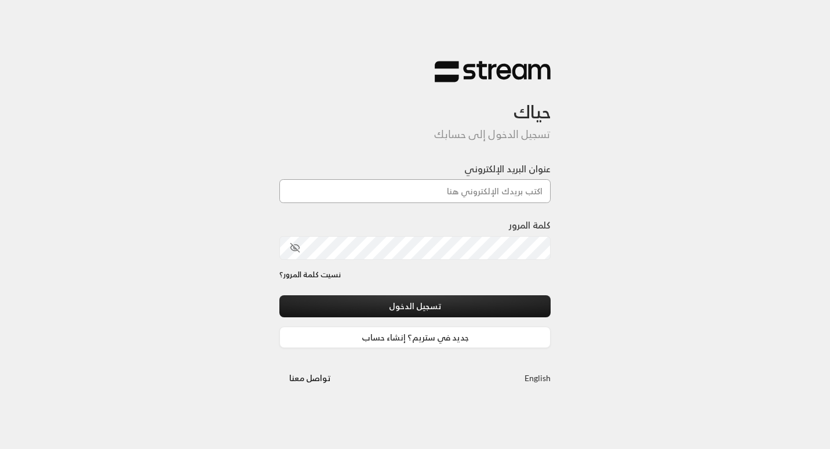
click at [467, 191] on input "عنوان البريد الإلكتروني" at bounding box center [415, 191] width 271 height 24
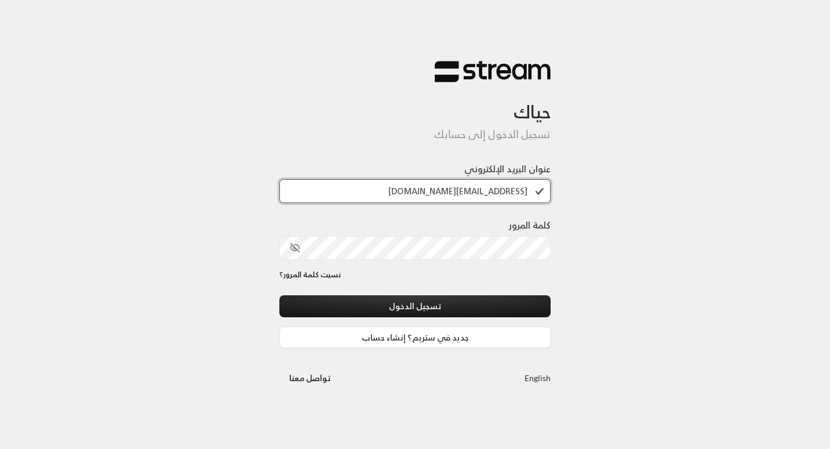
type input "budor@streampay.sa"
click at [530, 191] on input "budor@streampay.sa" at bounding box center [415, 191] width 271 height 24
drag, startPoint x: 530, startPoint y: 191, endPoint x: 420, endPoint y: 194, distance: 109.6
click at [420, 194] on input "budor@streampay.sa" at bounding box center [415, 191] width 271 height 24
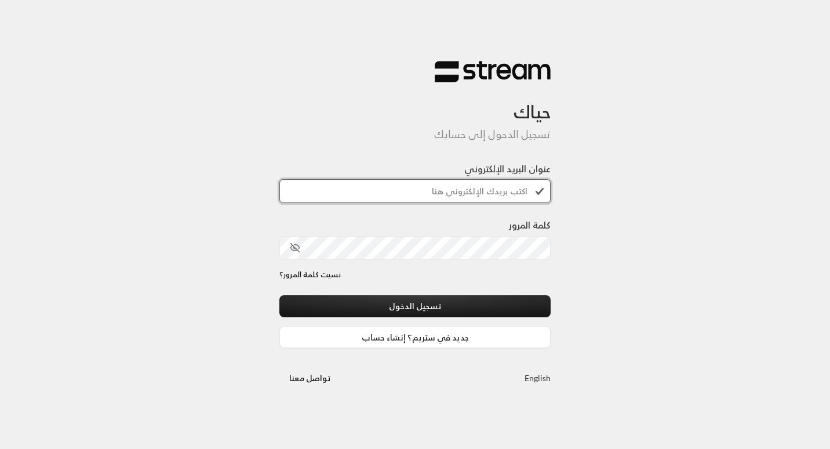
scroll to position [0, 0]
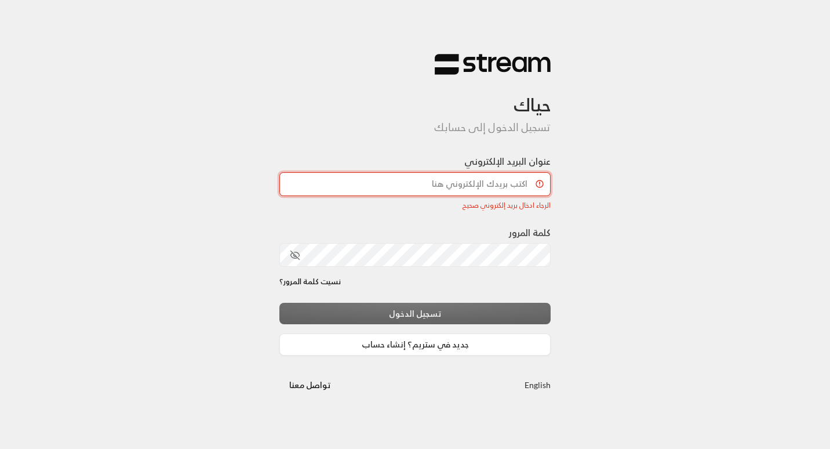
click at [429, 184] on input "عنوان البريد الإلكتروني" at bounding box center [415, 184] width 271 height 24
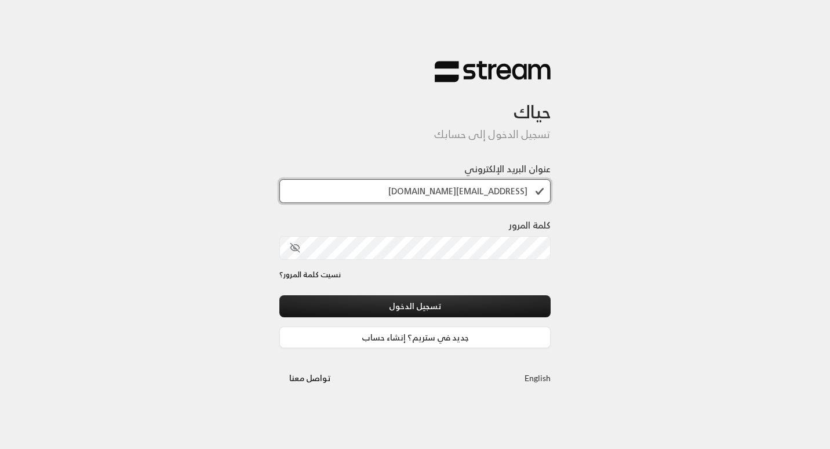
type input "budor@streampay.sa"
drag, startPoint x: 536, startPoint y: 188, endPoint x: 395, endPoint y: 190, distance: 141.5
click at [395, 190] on input "budor@streampay.sa" at bounding box center [415, 191] width 271 height 24
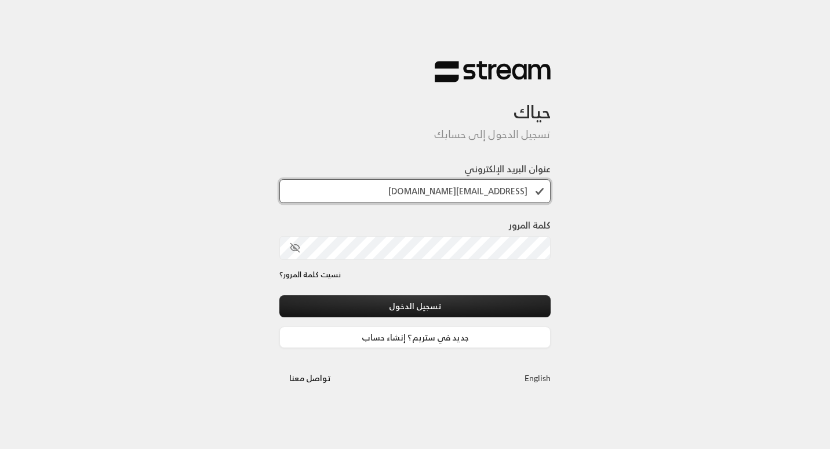
type input "budor@streampay.sa"
drag, startPoint x: 433, startPoint y: 189, endPoint x: 569, endPoint y: 187, distance: 136.3
click at [569, 187] on div "حياك تسجيل الدخول إلى حسابك عنوان البريد الإلكتروني budor@streampay.sa كلمة الم…" at bounding box center [415, 224] width 830 height 449
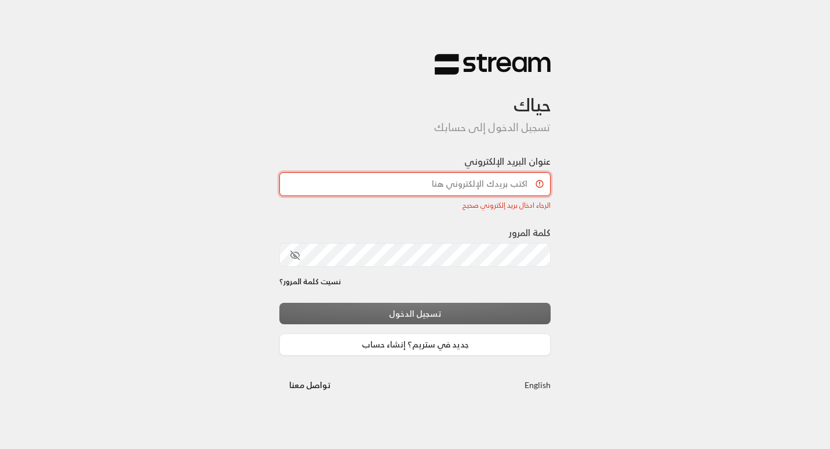
click at [484, 179] on input "عنوان البريد الإلكتروني" at bounding box center [415, 184] width 271 height 24
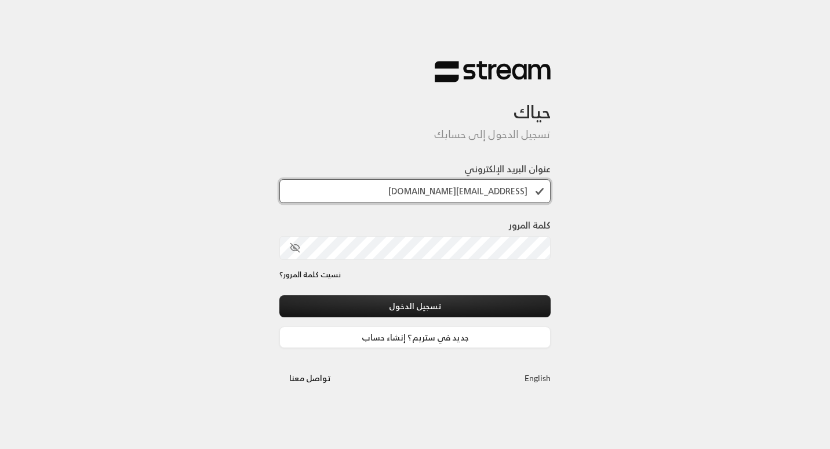
type input "budor@streampay.sa"
drag, startPoint x: 533, startPoint y: 193, endPoint x: 413, endPoint y: 185, distance: 120.9
click at [413, 185] on input "budor@streampay.sa" at bounding box center [415, 191] width 271 height 24
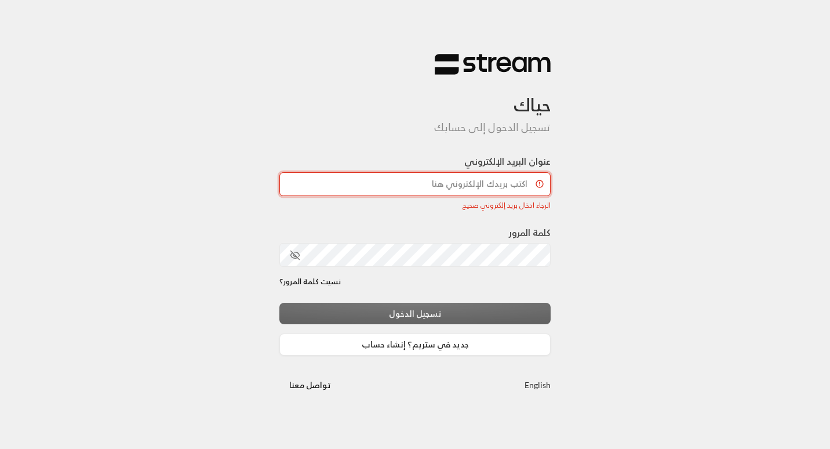
paste input "[EMAIL_ADDRESS][DOMAIN_NAME]"
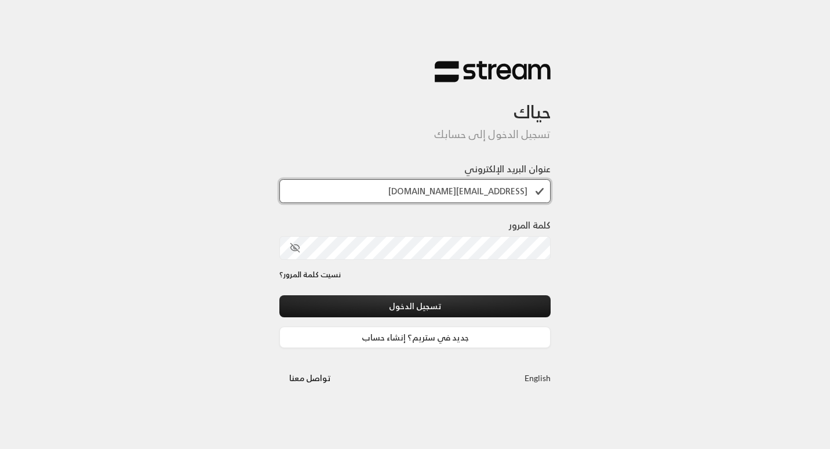
type input "[EMAIL_ADDRESS][DOMAIN_NAME]"
click at [600, 240] on div "حياك تسجيل الدخول إلى حسابك عنوان البريد الإلكتروني [EMAIL_ADDRESS][DOMAIN_NAME…" at bounding box center [415, 224] width 830 height 449
click at [290, 250] on icon "toggle password visibility" at bounding box center [295, 247] width 10 height 10
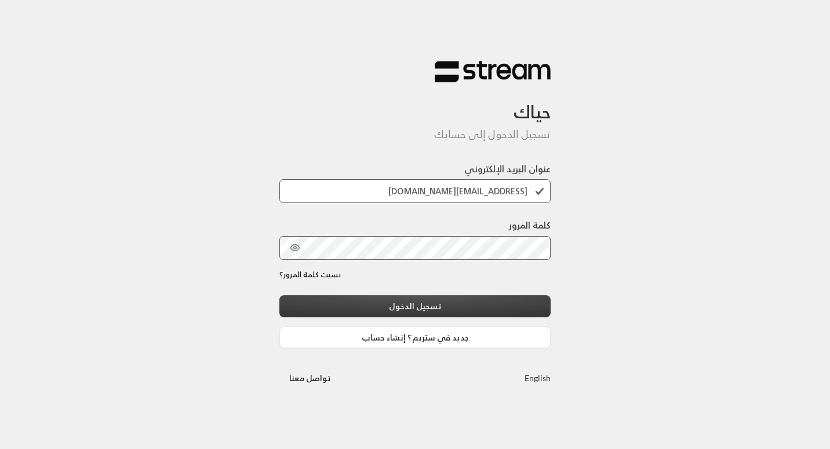
click at [378, 303] on button "تسجيل الدخول" at bounding box center [415, 305] width 271 height 21
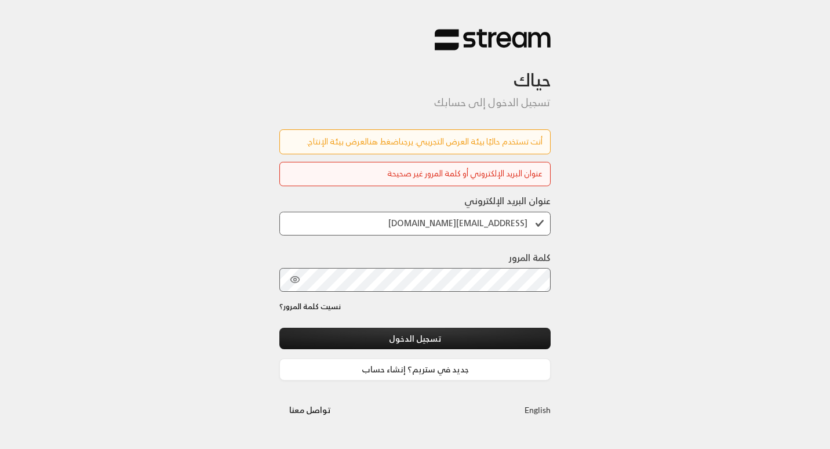
click at [372, 140] on link "اضغط هنا" at bounding box center [384, 141] width 34 height 14
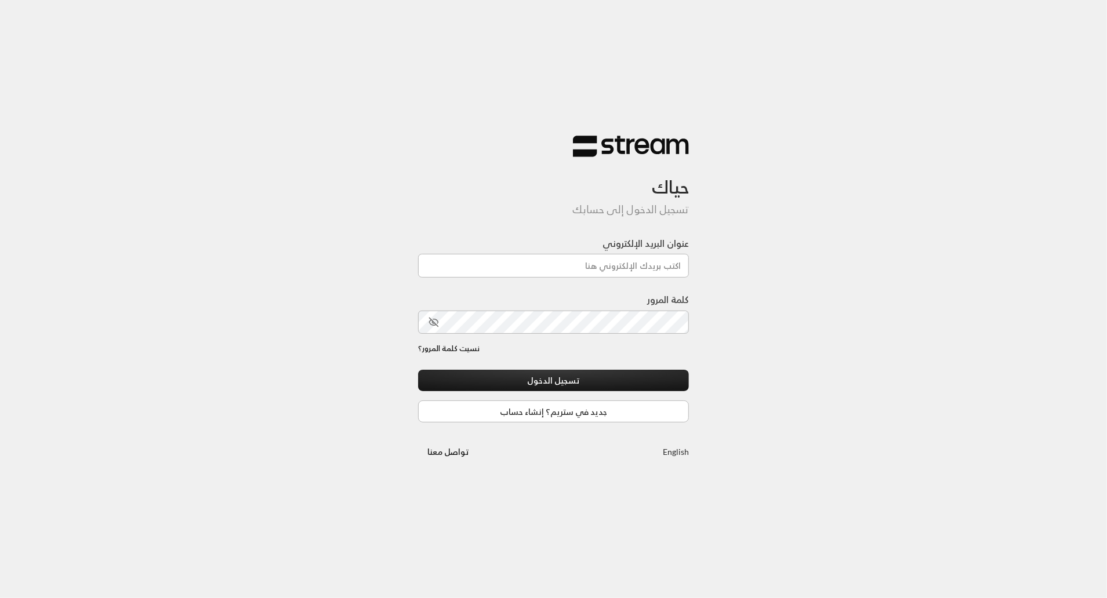
click at [586, 264] on input "عنوان البريد الإلكتروني" at bounding box center [553, 266] width 271 height 24
drag, startPoint x: 0, startPoint y: 0, endPoint x: 586, endPoint y: 264, distance: 643.1
type input "[EMAIL_ADDRESS][DOMAIN_NAME]"
click at [758, 298] on div "حياك تسجيل الدخول إلى حسابك عنوان البريد الإلكتروني [EMAIL_ADDRESS][DOMAIN_NAME…" at bounding box center [553, 299] width 1107 height 598
click at [574, 377] on button "تسجيل الدخول" at bounding box center [553, 380] width 271 height 21
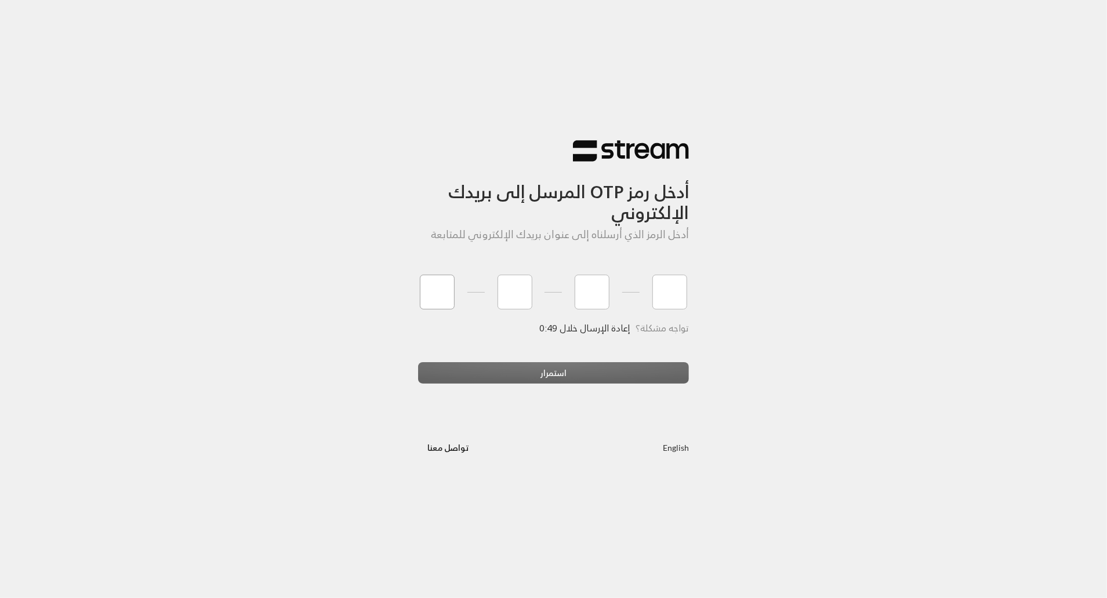
type input "2"
type input "1"
type input "0"
type input "9"
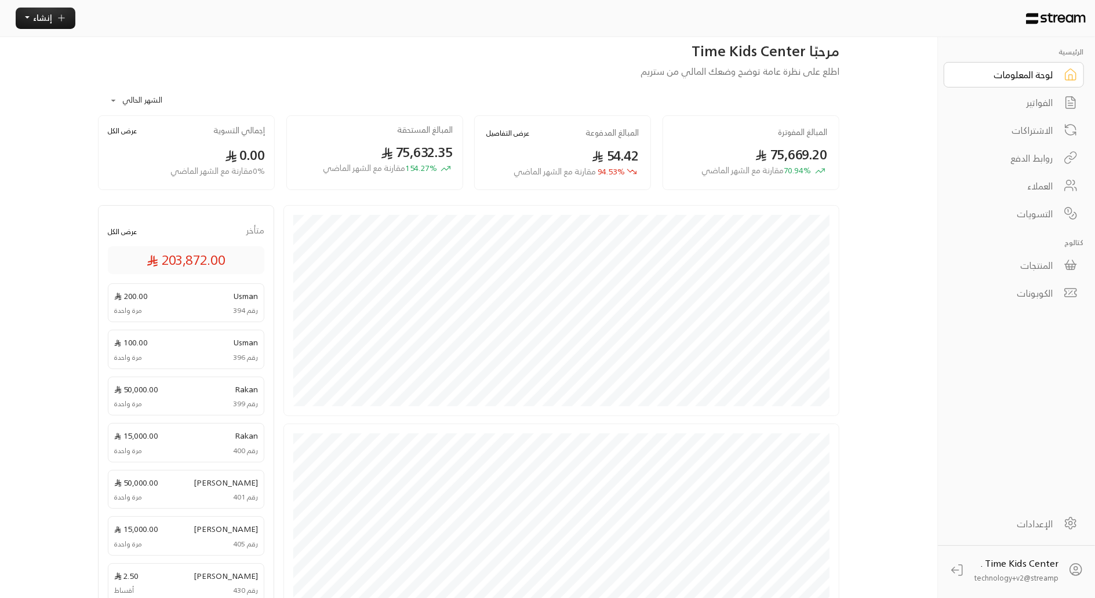
scroll to position [3, 0]
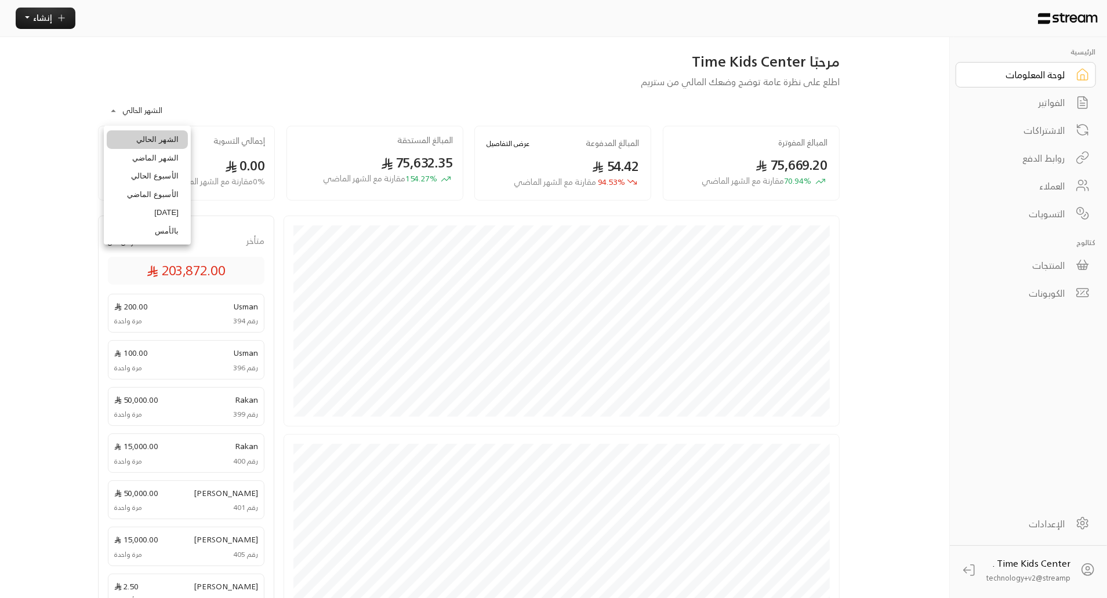
click at [158, 109] on body "**********" at bounding box center [553, 296] width 1107 height 598
click at [1040, 72] on div at bounding box center [553, 299] width 1107 height 598
click at [1028, 187] on div "العملاء" at bounding box center [1006, 186] width 93 height 14
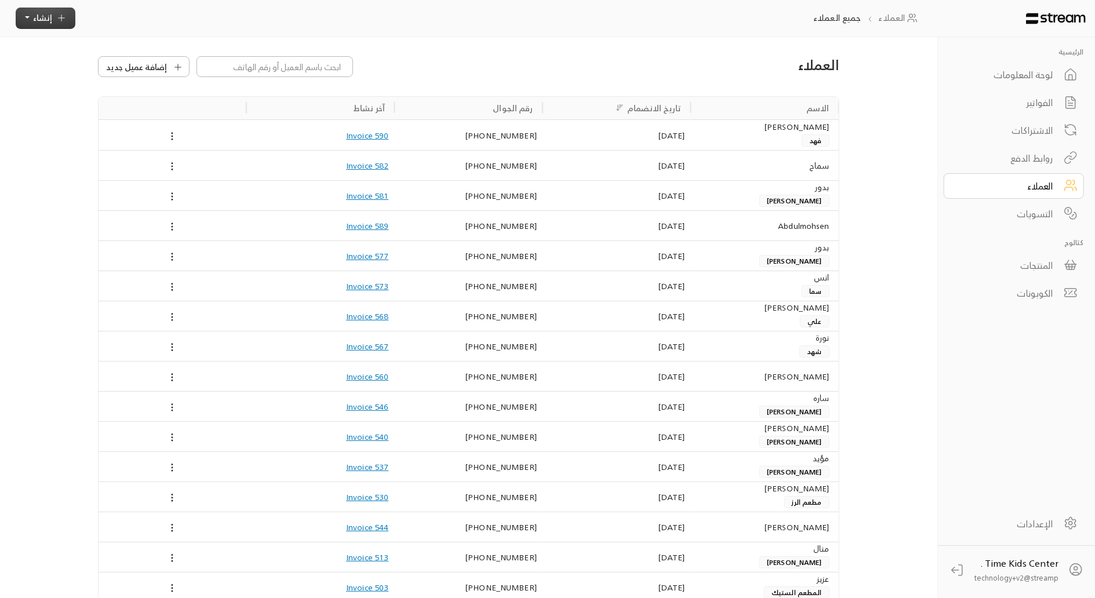
click at [61, 19] on icon "button" at bounding box center [61, 18] width 10 height 10
click at [67, 114] on p "أتمتة الفواتير المتكررة للفواتير المستمرة." at bounding box center [99, 118] width 145 height 12
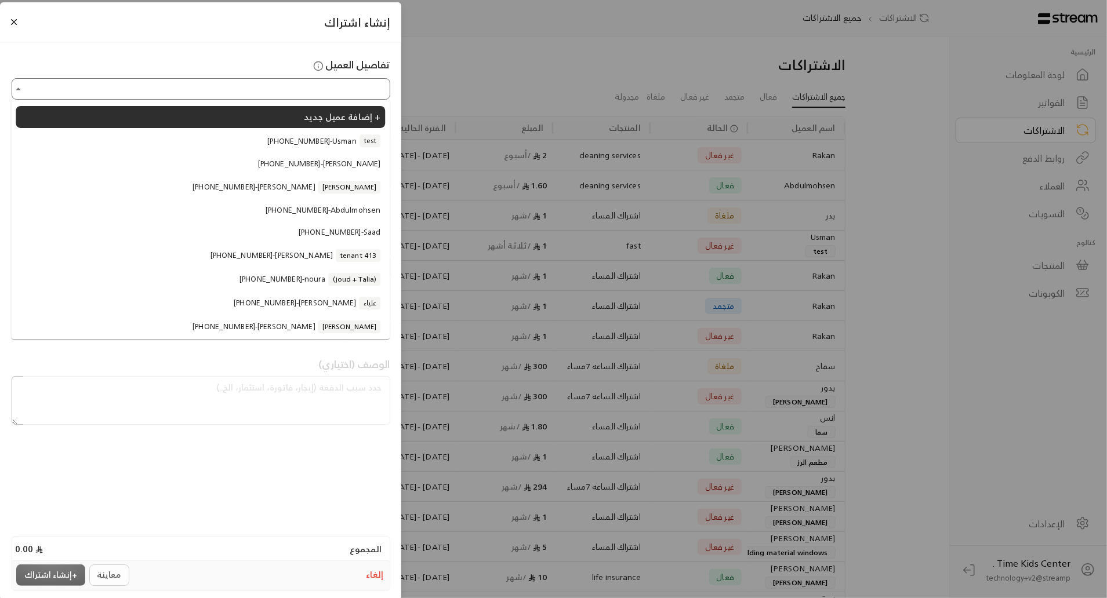
click at [75, 86] on input "اختر العميل" at bounding box center [200, 89] width 375 height 18
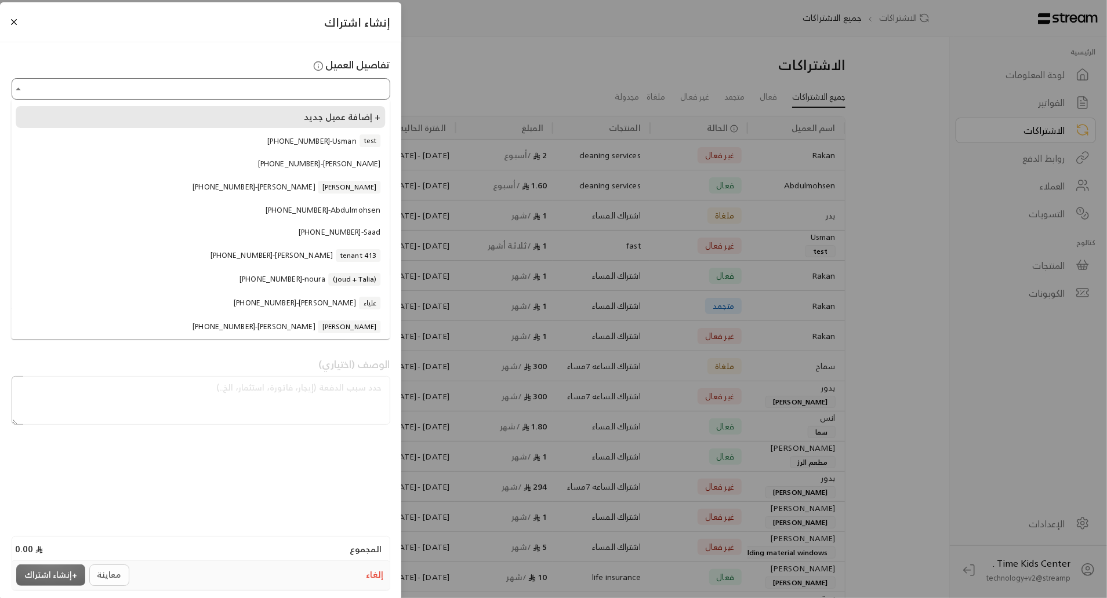
click at [88, 119] on li "إضافة عميل جديد +" at bounding box center [200, 117] width 369 height 22
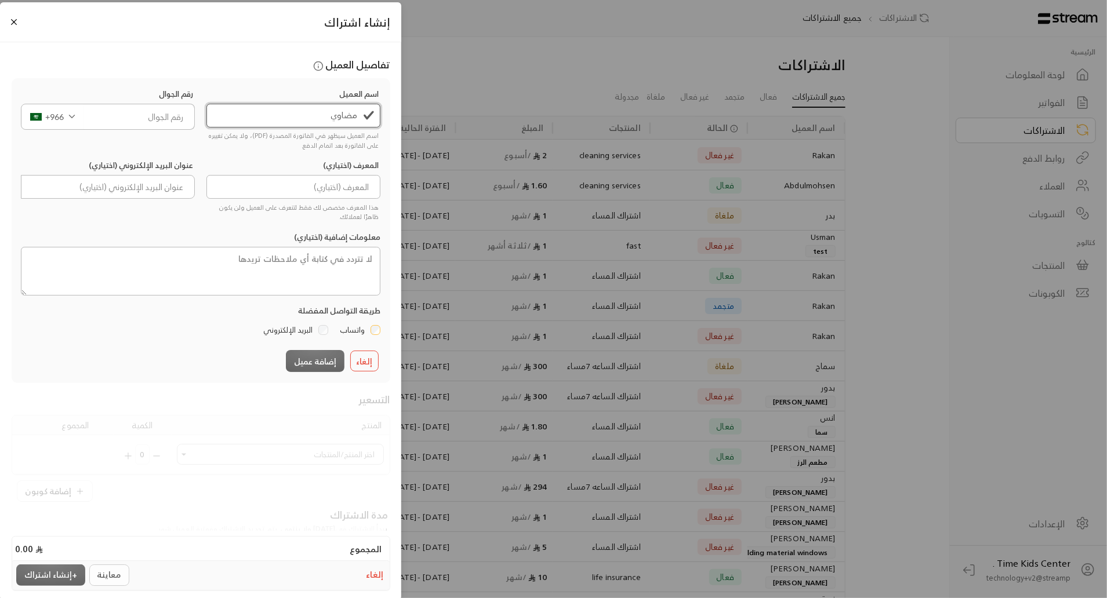
type input "مضاوي"
click at [106, 117] on input "tel" at bounding box center [139, 117] width 111 height 26
type input "0"
type input "533992020"
click at [331, 188] on input at bounding box center [293, 187] width 175 height 24
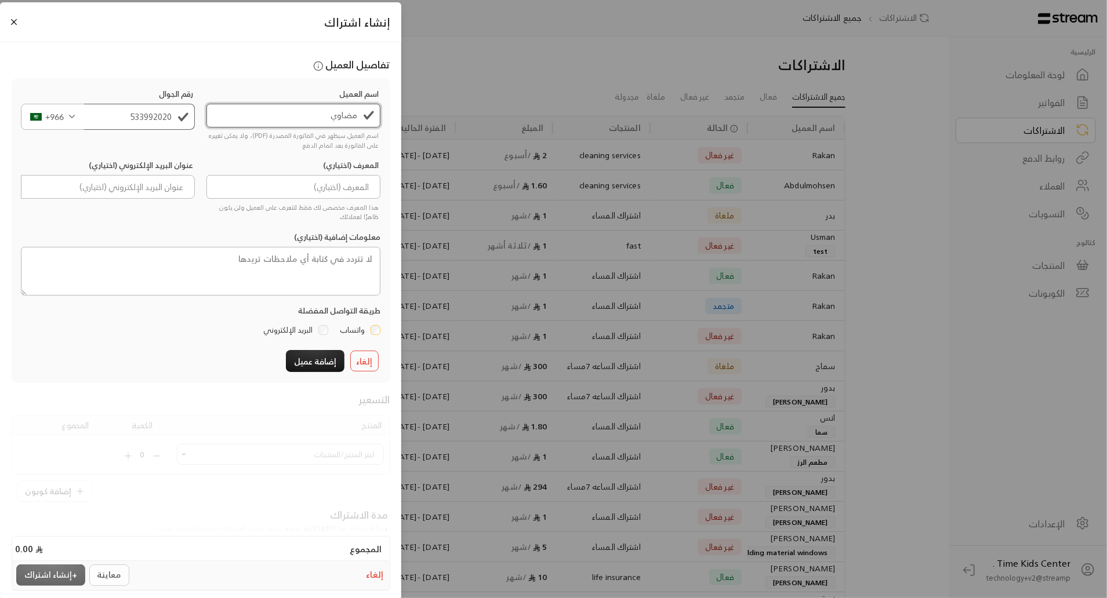
click at [326, 123] on input "مضاوي" at bounding box center [293, 116] width 175 height 24
click at [324, 357] on button "إضافة عميل" at bounding box center [315, 360] width 59 height 21
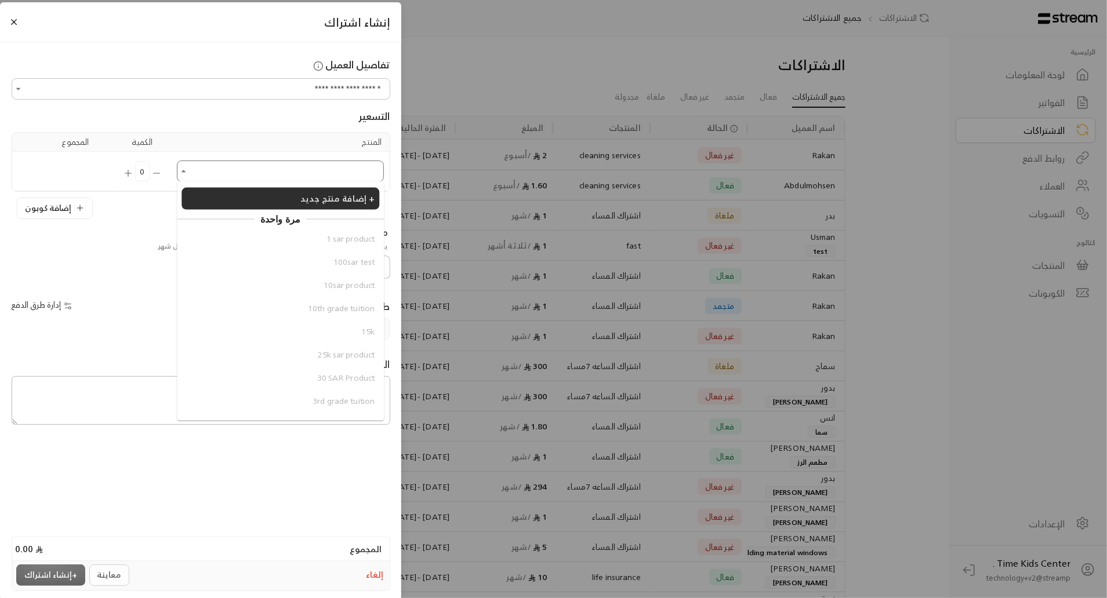
click at [333, 177] on input "اختر العميل" at bounding box center [281, 171] width 204 height 18
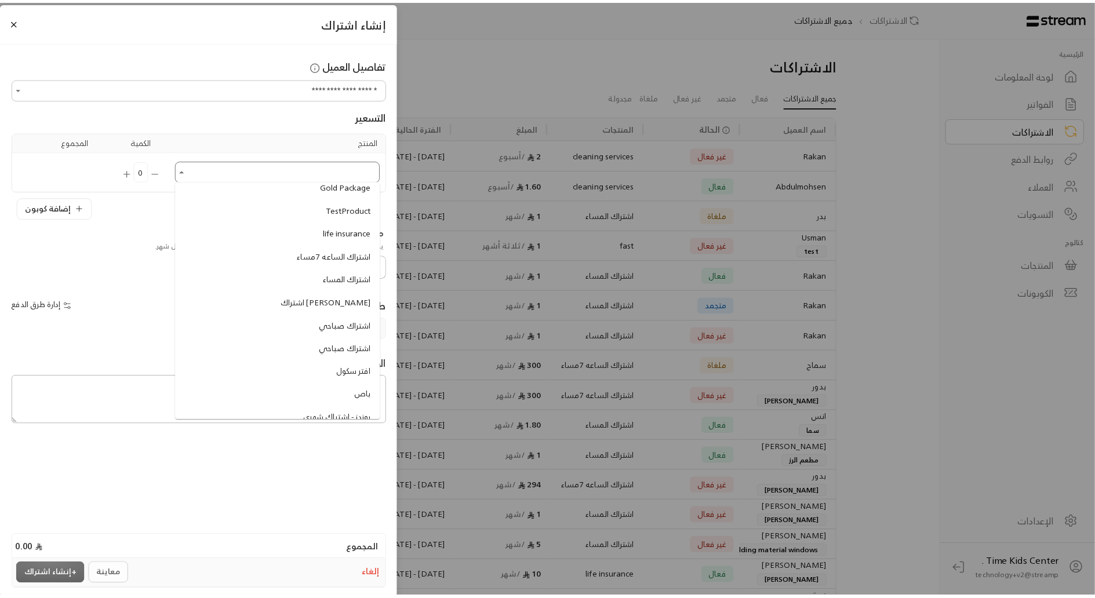
scroll to position [794, 0]
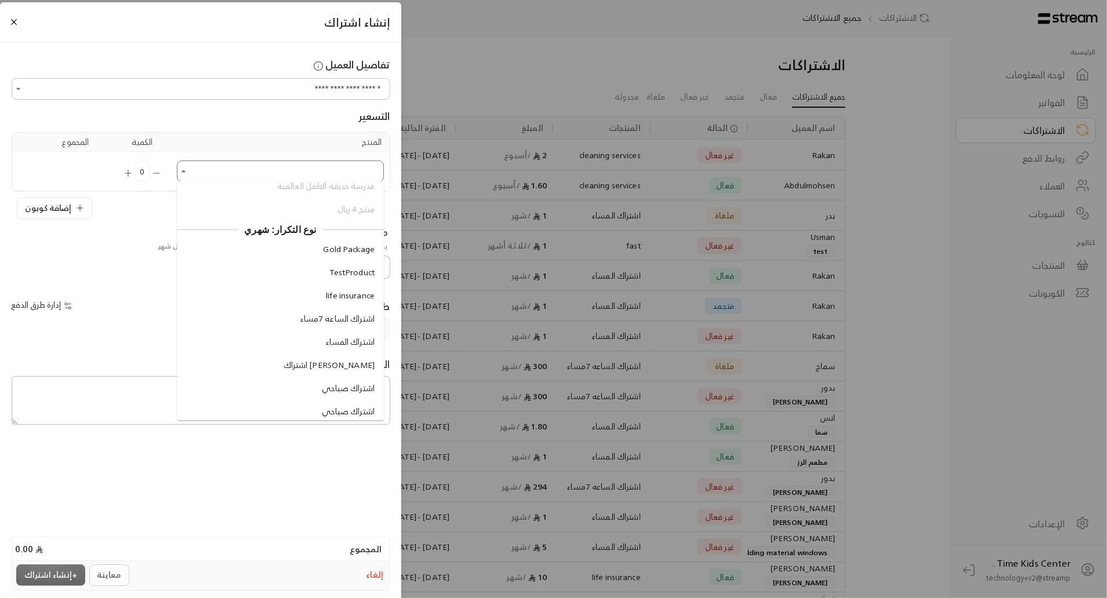
click at [314, 313] on span "اشتراك الساعه 7مساء" at bounding box center [337, 319] width 74 height 12
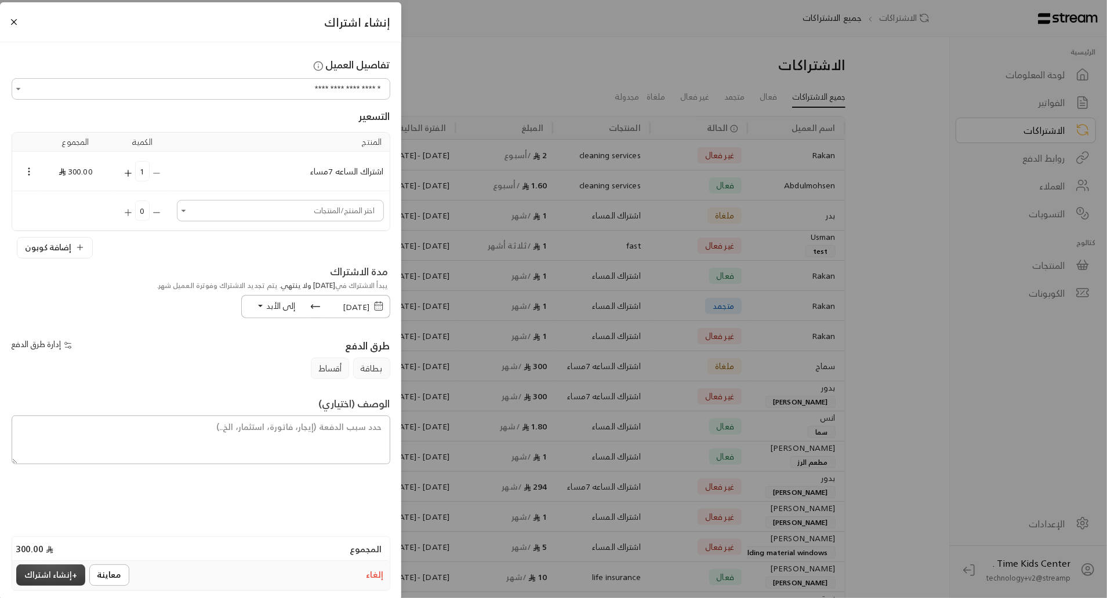
click at [30, 571] on button "+ إنشاء اشتراك" at bounding box center [50, 575] width 69 height 21
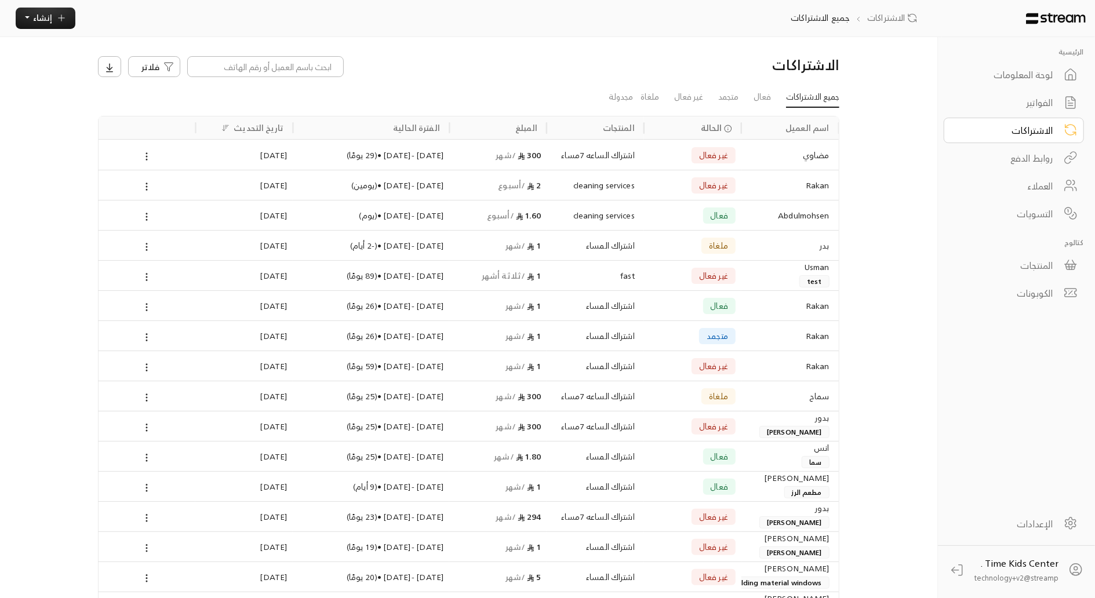
click at [1053, 155] on div "روابط الدفع" at bounding box center [1006, 158] width 93 height 14
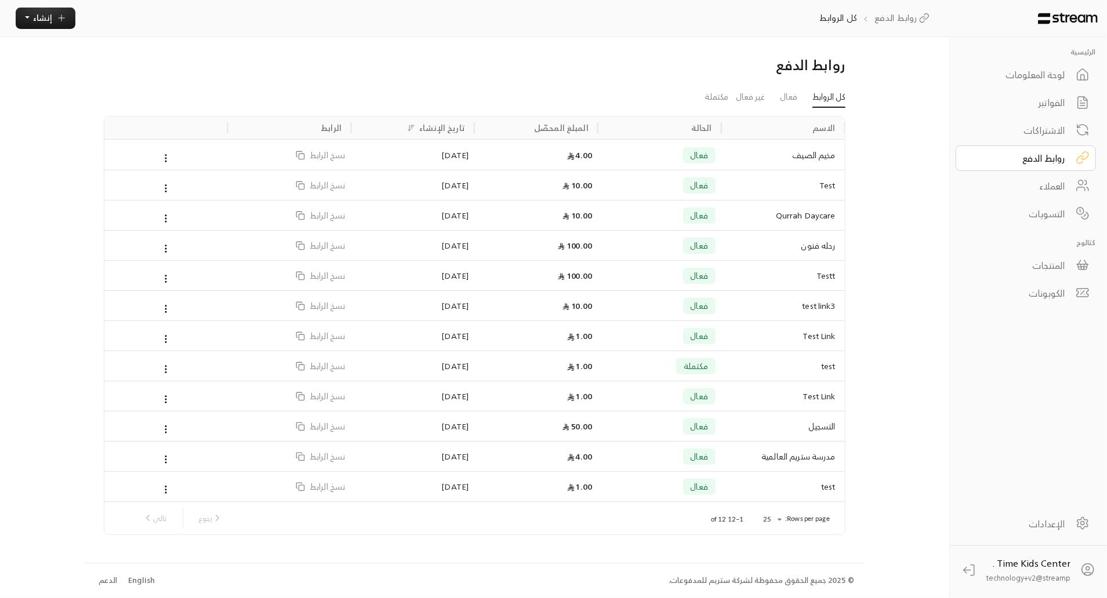
click at [1064, 128] on div "الاشتراكات" at bounding box center [1017, 131] width 93 height 14
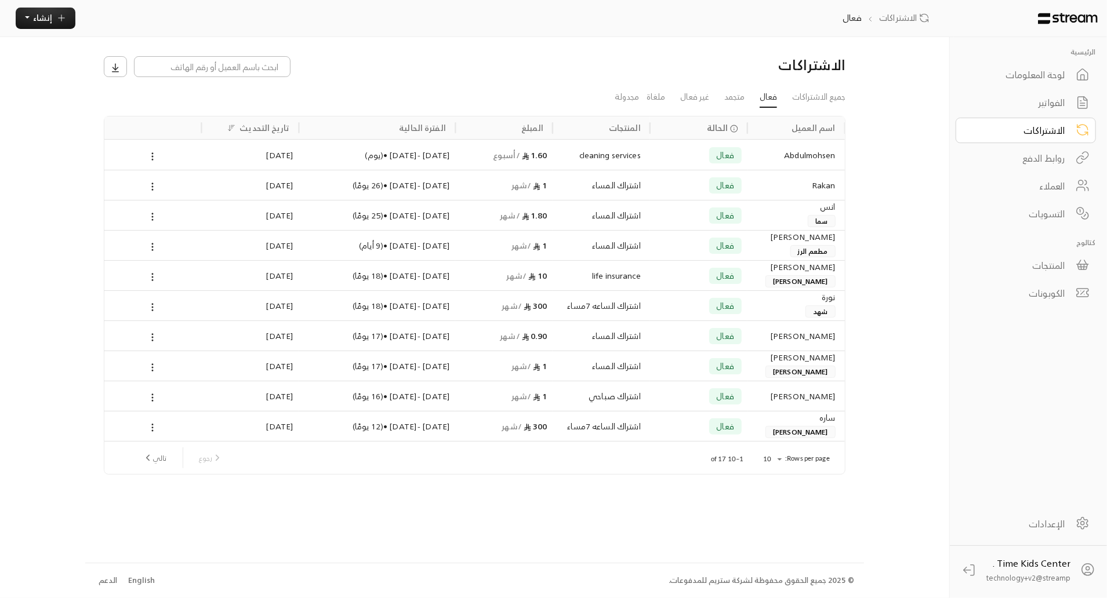
click at [1043, 68] on div "لوحة المعلومات" at bounding box center [1017, 75] width 93 height 14
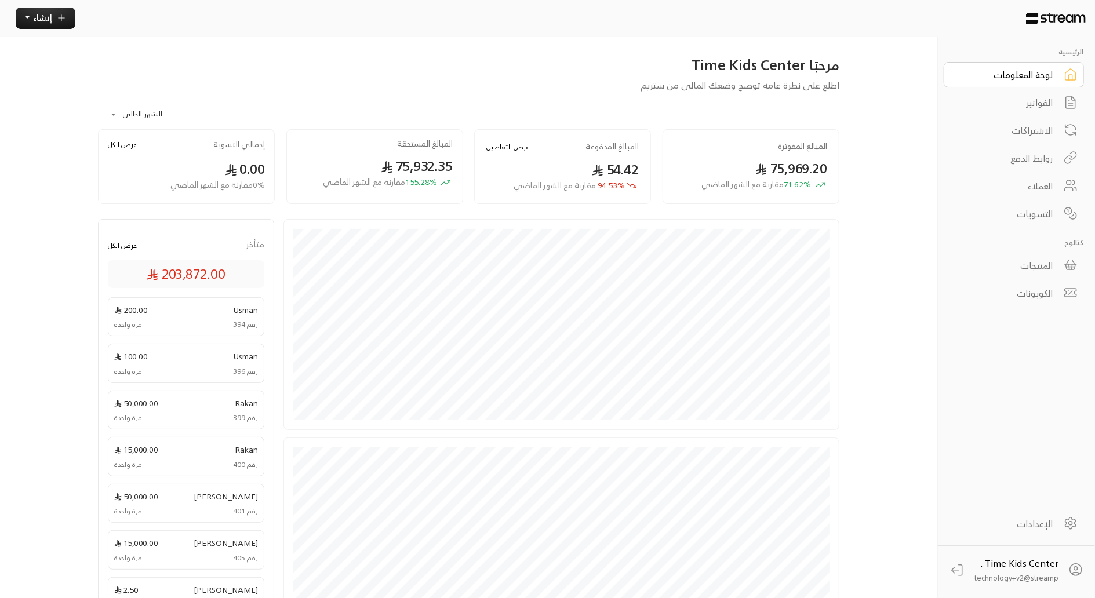
click at [1026, 129] on div "الاشتراكات" at bounding box center [1006, 131] width 93 height 14
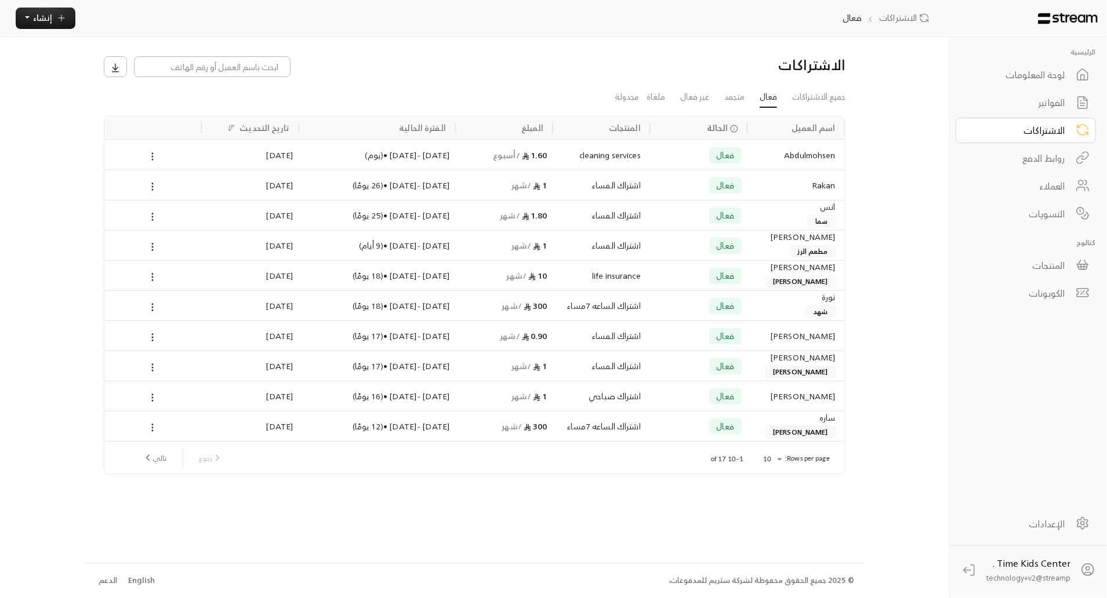
click at [1033, 263] on div "المنتجات" at bounding box center [1017, 266] width 93 height 14
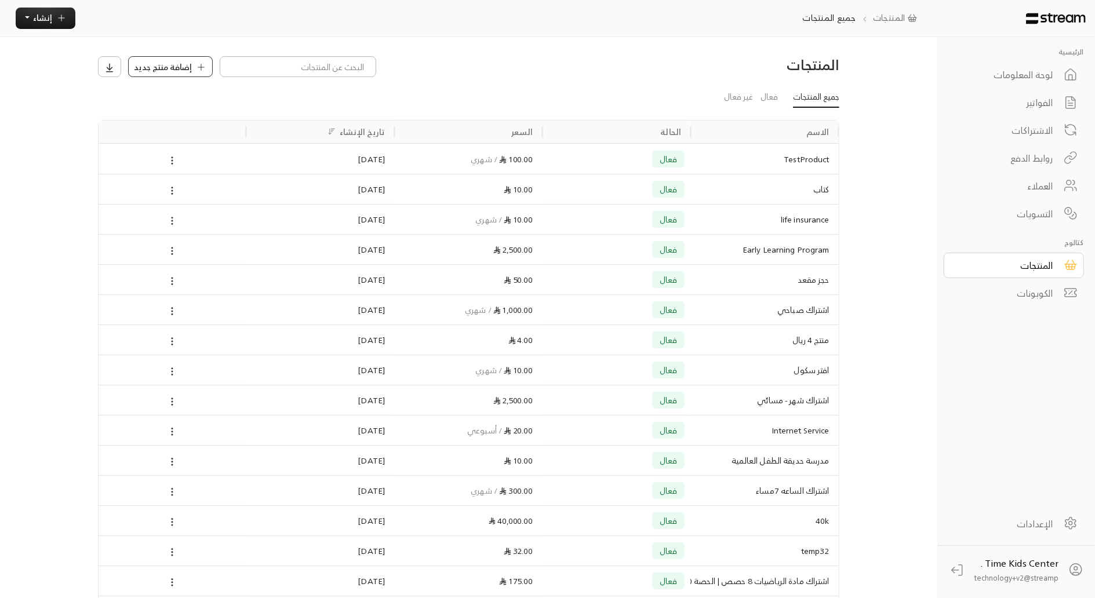
click at [189, 70] on span "إضافة منتج جديد" at bounding box center [163, 67] width 58 height 12
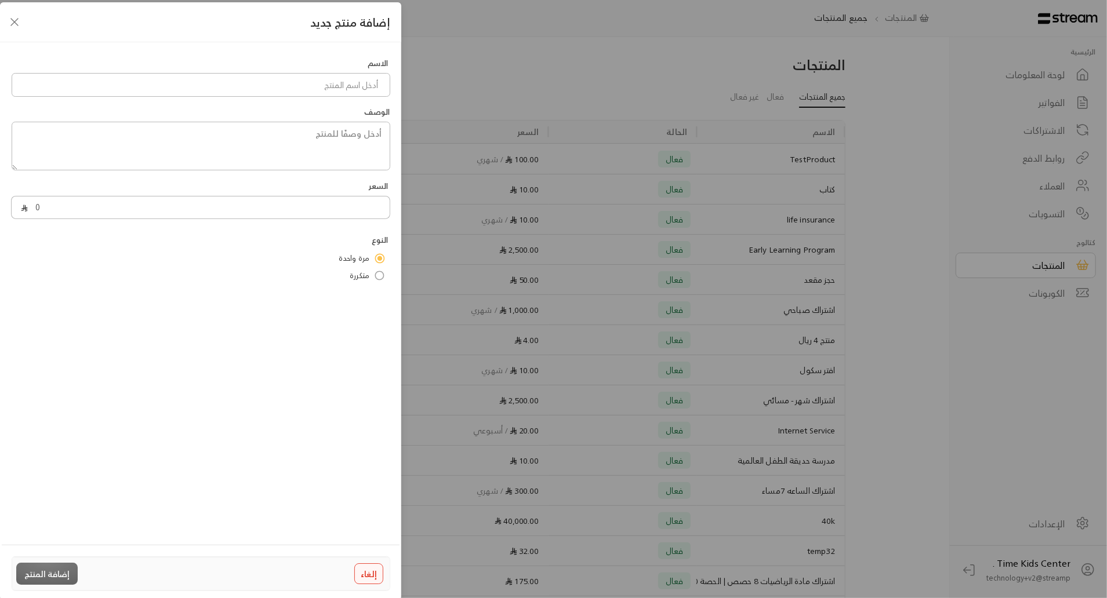
click at [358, 571] on button "إلغاء" at bounding box center [368, 574] width 29 height 21
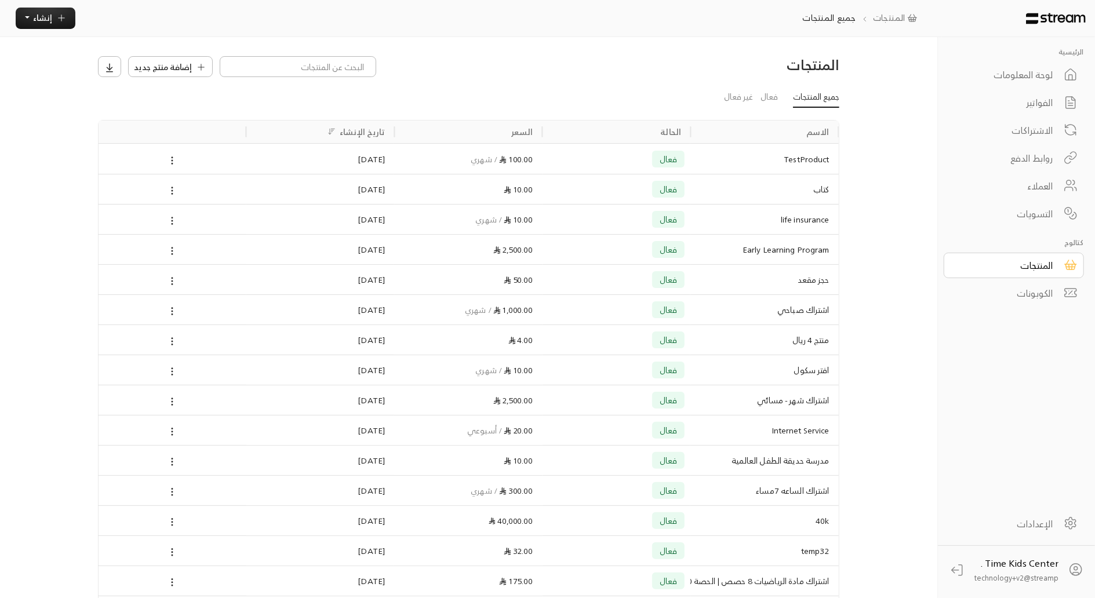
click at [1072, 298] on icon at bounding box center [1070, 293] width 15 height 22
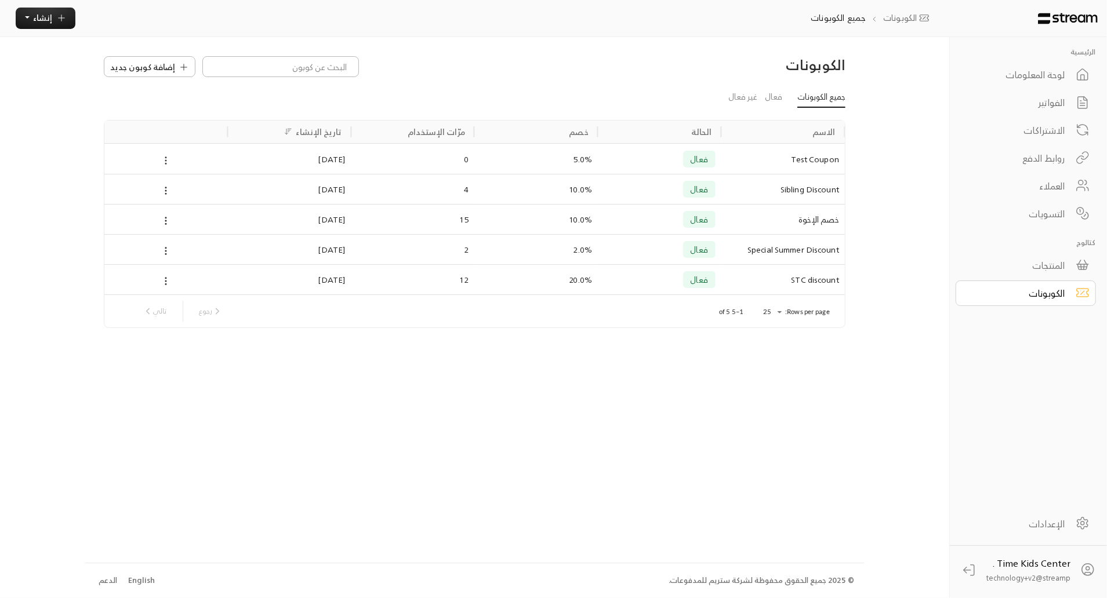
click at [161, 157] on icon at bounding box center [166, 160] width 10 height 10
click at [183, 101] on div at bounding box center [553, 299] width 1107 height 598
click at [1041, 103] on div "الفواتير" at bounding box center [1017, 103] width 93 height 14
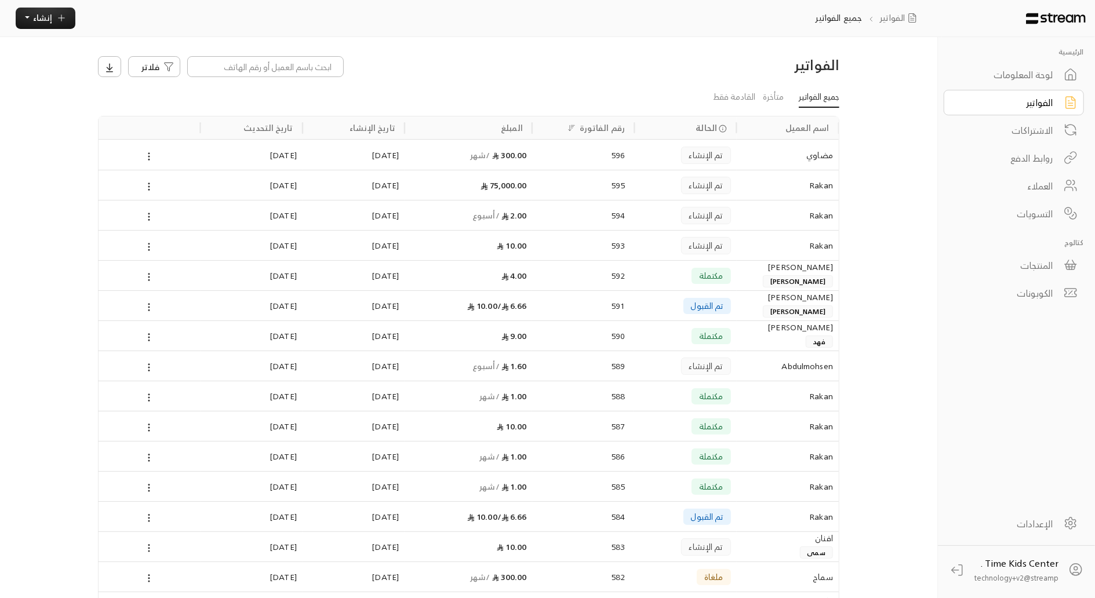
click at [768, 189] on div "Rakan" at bounding box center [788, 185] width 90 height 30
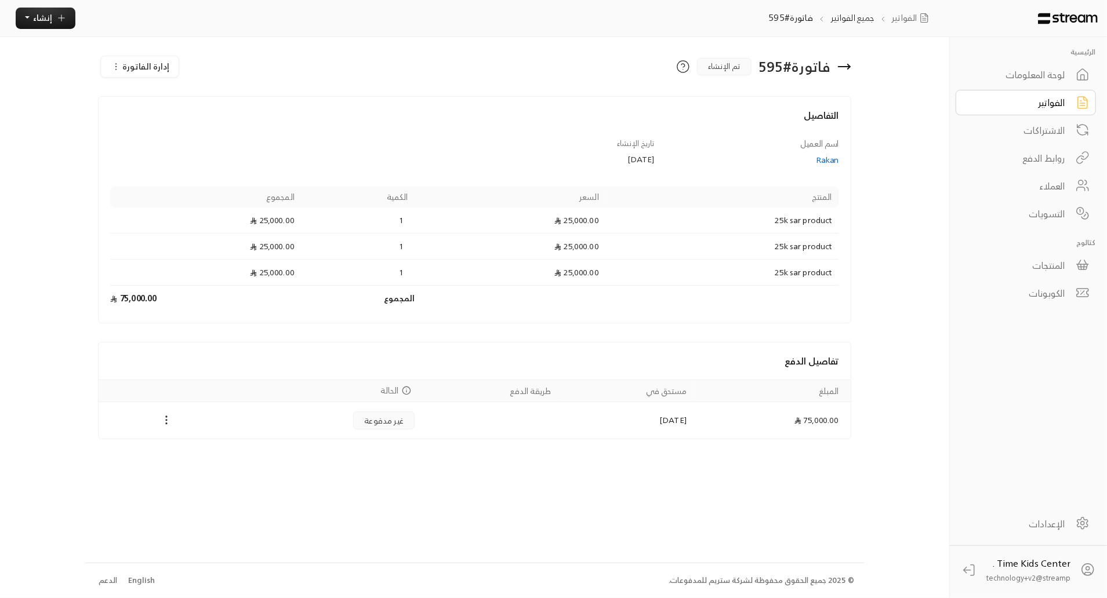
click at [834, 157] on div "Rakan" at bounding box center [752, 160] width 174 height 12
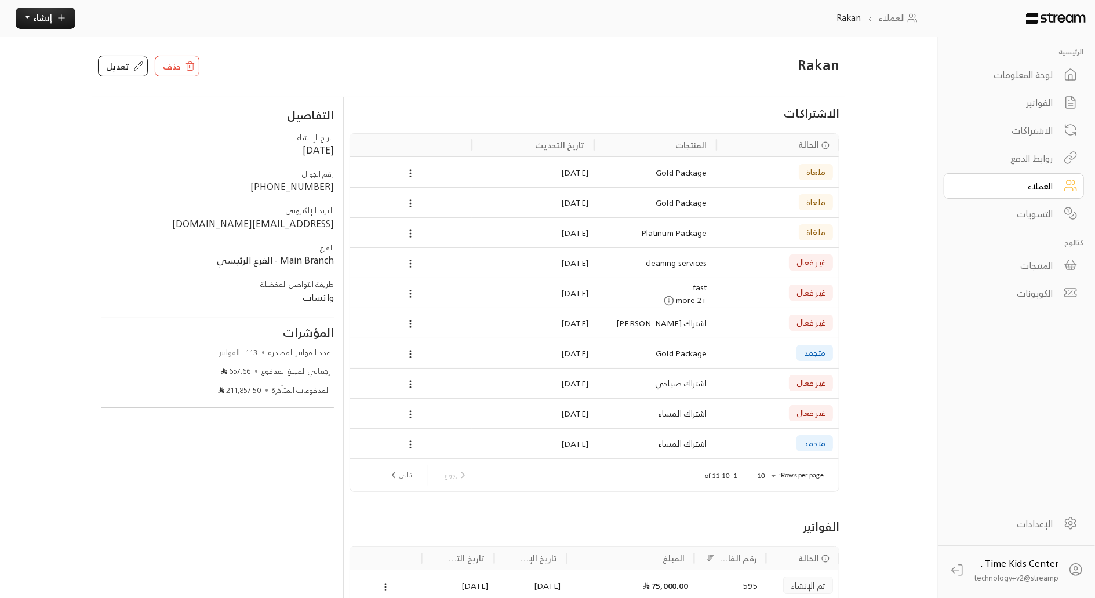
click at [995, 166] on link "روابط الدفع" at bounding box center [1014, 159] width 140 height 26
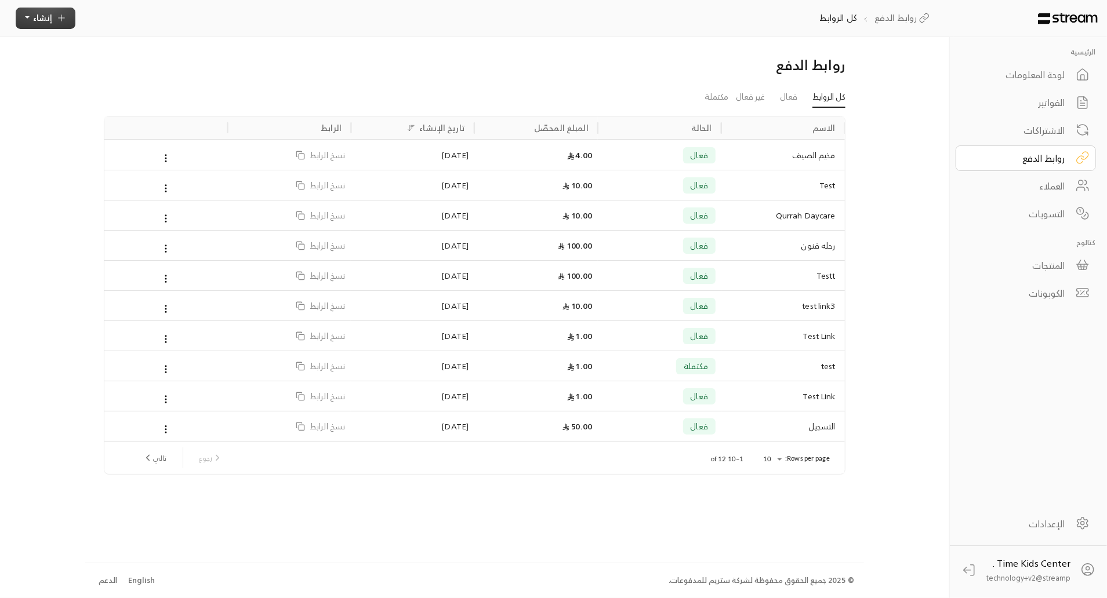
click at [53, 22] on button "إنشاء" at bounding box center [46, 18] width 60 height 21
click at [52, 158] on p "أنشئ رابطًا فريدًا لتحصيل المدفوعات من عدة عملاء." at bounding box center [99, 166] width 145 height 23
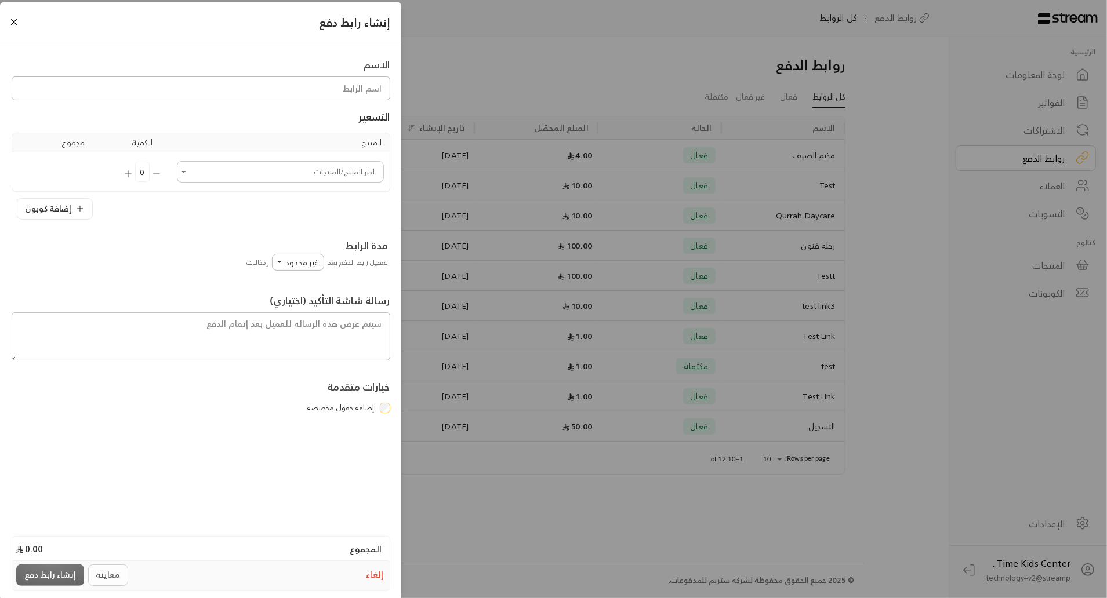
click at [151, 100] on div "التسعير المنتج الكمية المجموع اختر المنتج/المنتجات اختر المنتج/المنتجات 0 إضافة…" at bounding box center [201, 159] width 379 height 119
click at [536, 552] on div "إنشاء رابط دفع الاسم التسعير المنتج الكمية المجموع اختر المنتج/المنتجات اختر ال…" at bounding box center [553, 299] width 1107 height 598
click at [14, 22] on button "Close" at bounding box center [14, 22] width 13 height 13
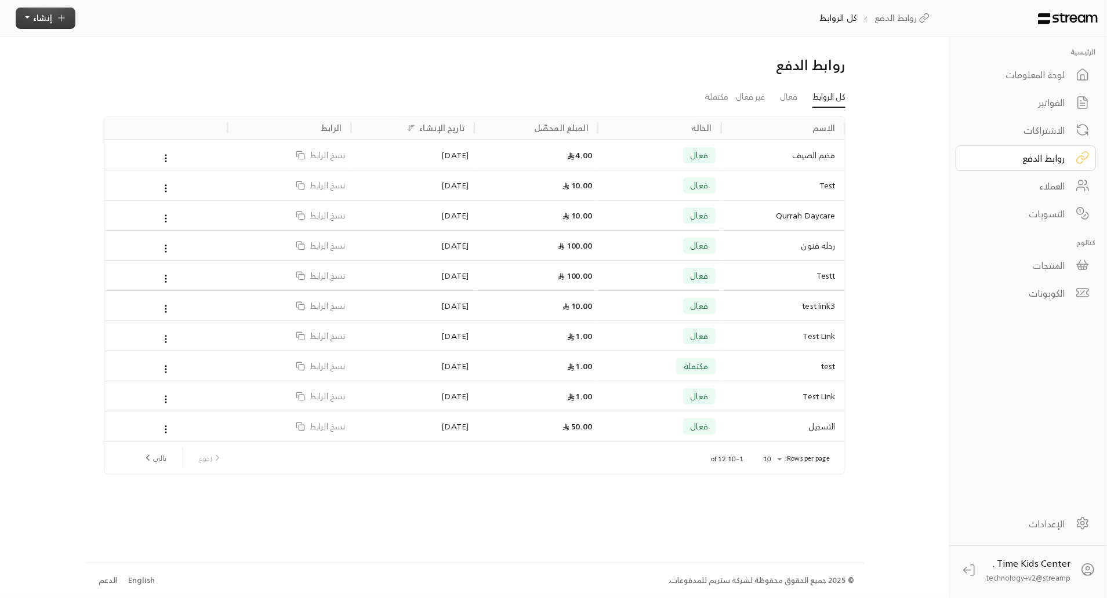
click at [36, 22] on span "إنشاء" at bounding box center [42, 17] width 19 height 14
click at [74, 125] on div "اشتراك أتمتة الفواتير المتكررة للفواتير المستمرة." at bounding box center [99, 114] width 145 height 33
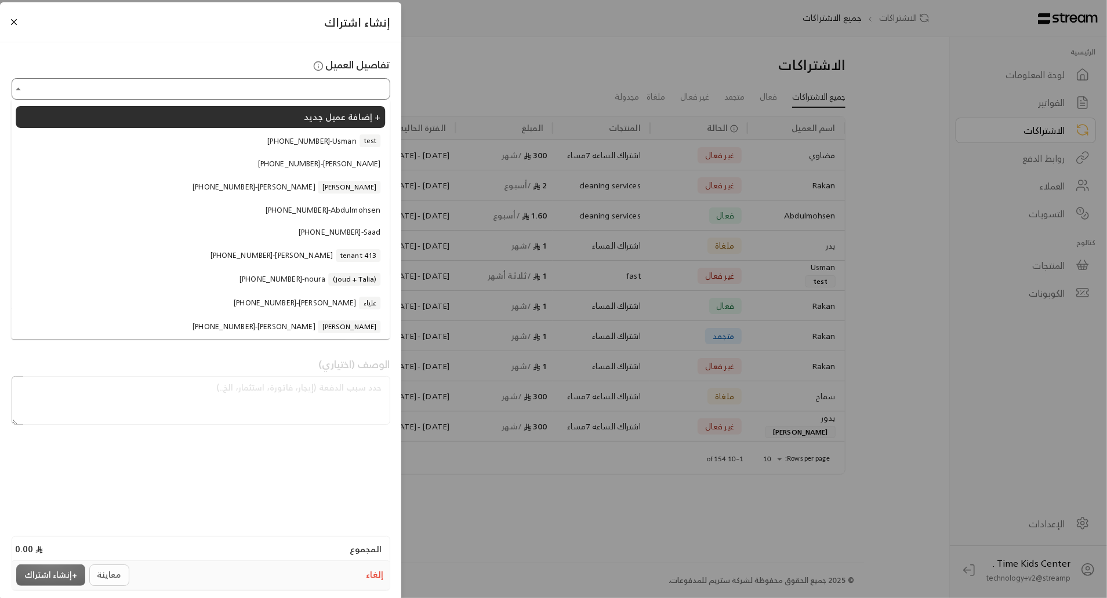
click at [153, 95] on input "اختر العميل" at bounding box center [200, 89] width 375 height 18
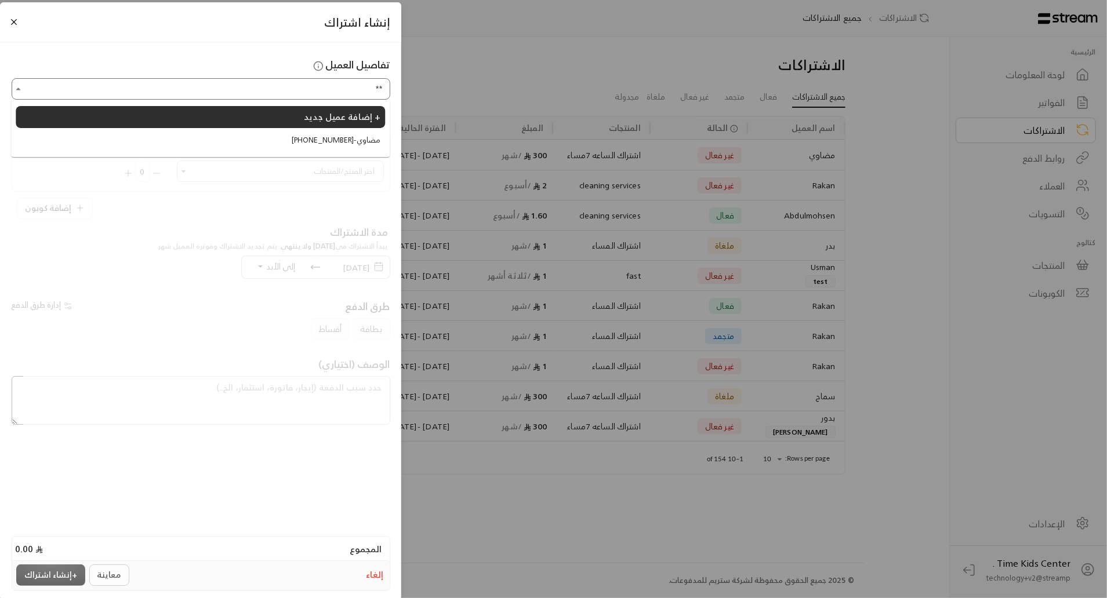
click at [176, 135] on li "[PHONE_NUMBER] - مضاوي" at bounding box center [200, 140] width 369 height 21
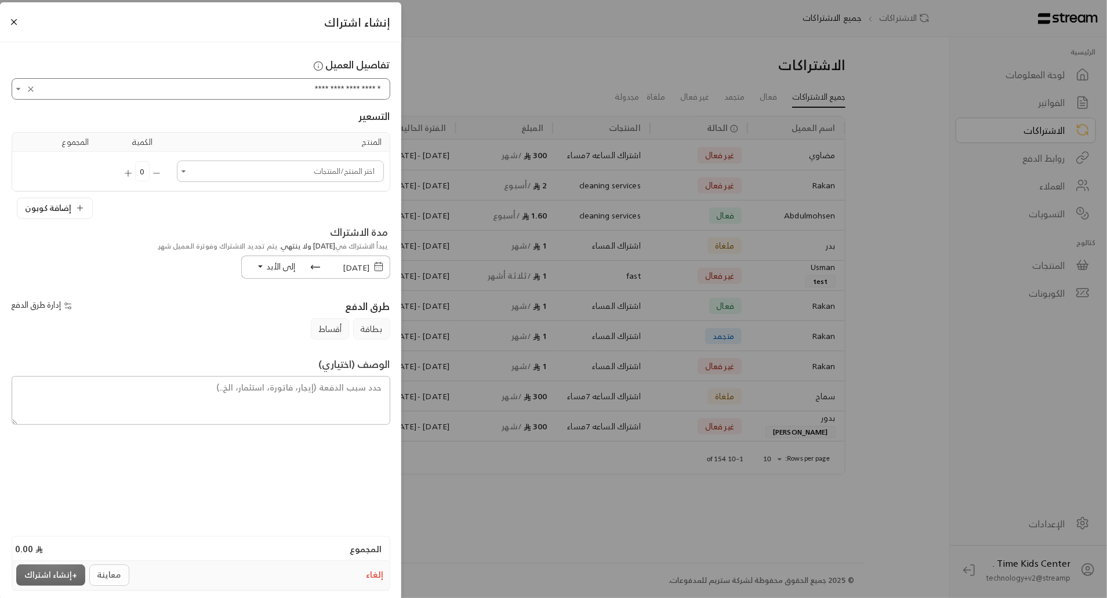
type input "**********"
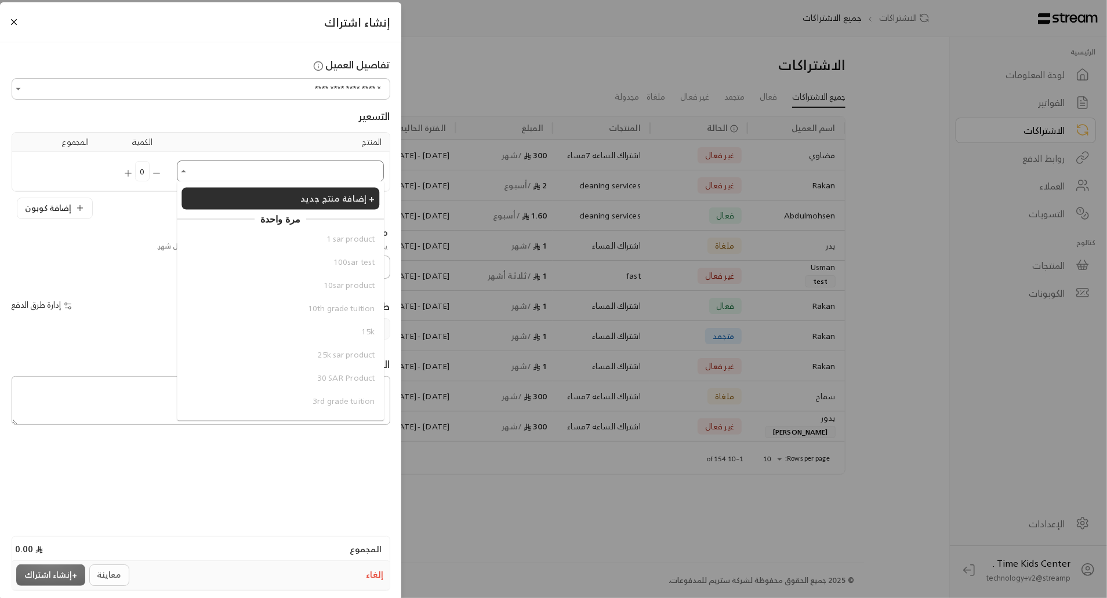
click at [197, 169] on input "اختر العميل" at bounding box center [281, 171] width 204 height 18
click at [182, 221] on ul "إضافة منتج جديد + مرة واحدة 1 sar product 100sar test 10sar product 10th grade …" at bounding box center [280, 301] width 207 height 239
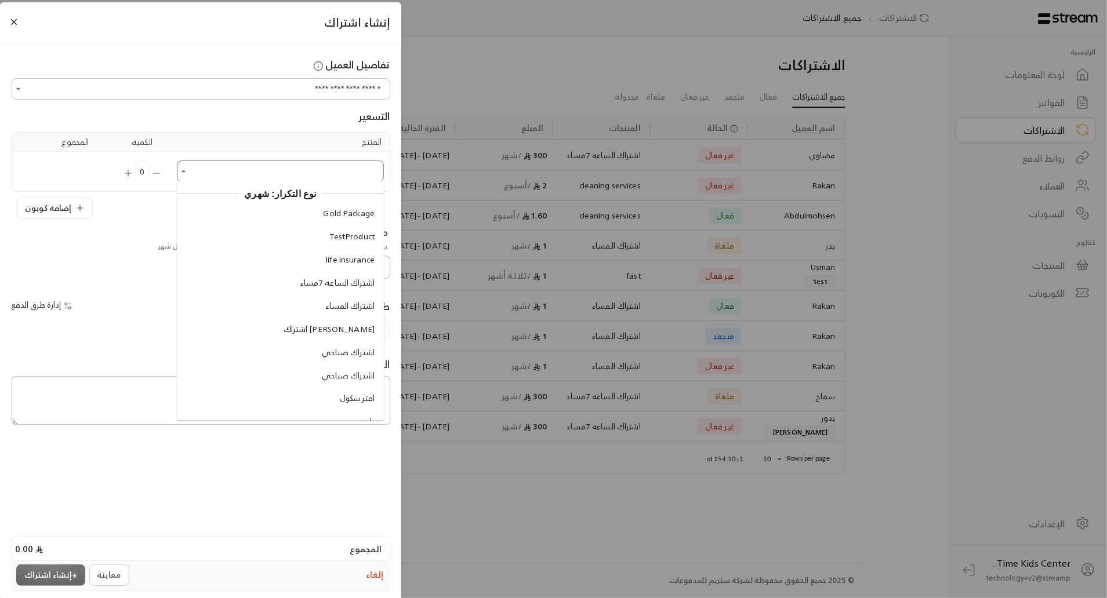
scroll to position [839, 0]
click at [251, 362] on li "اشتراك صباحي" at bounding box center [281, 367] width 198 height 21
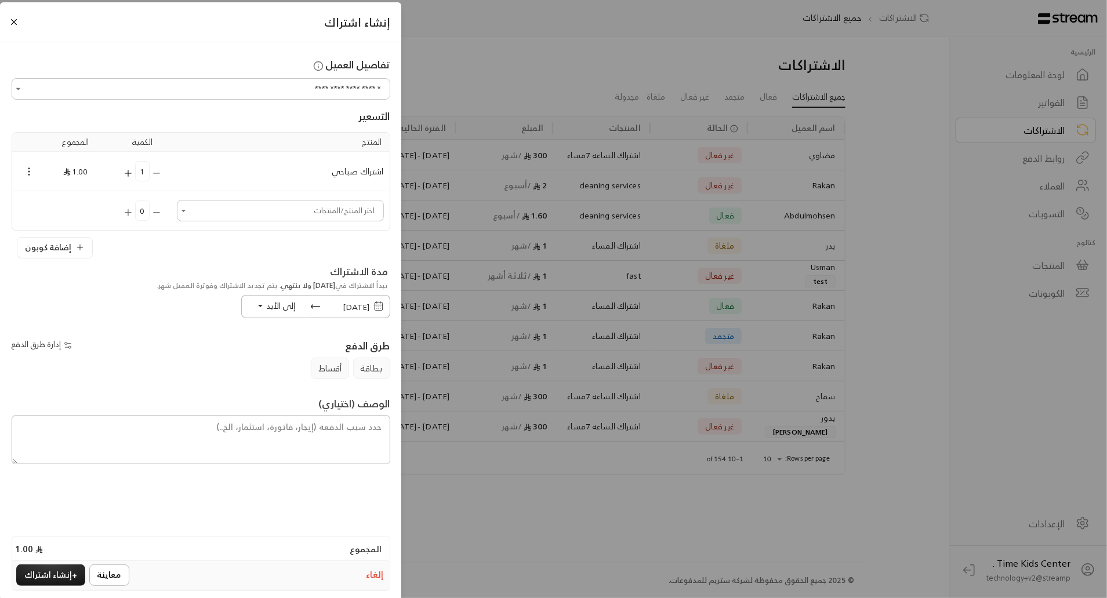
click at [44, 344] on button "إدارة طرق الدفع" at bounding box center [43, 345] width 63 height 20
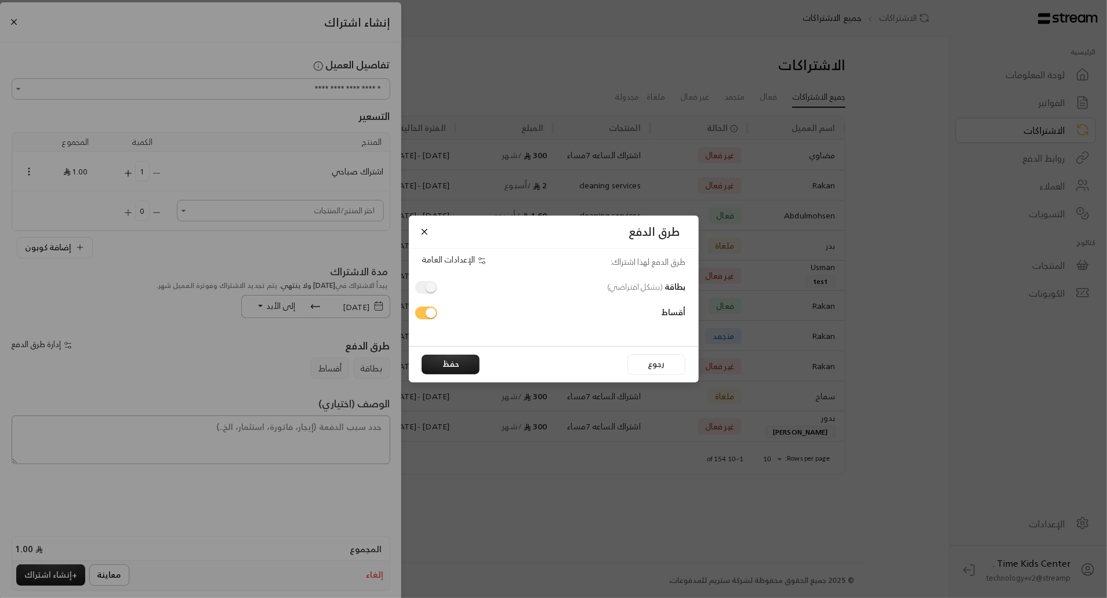
click at [423, 289] on span at bounding box center [426, 287] width 22 height 13
click at [251, 381] on div "طرق الدفع طرق الدفع لهذا اشتراك: الإعدادات العامة بطاقة ( بشكل افتراضي ) أقساط …" at bounding box center [553, 299] width 1107 height 598
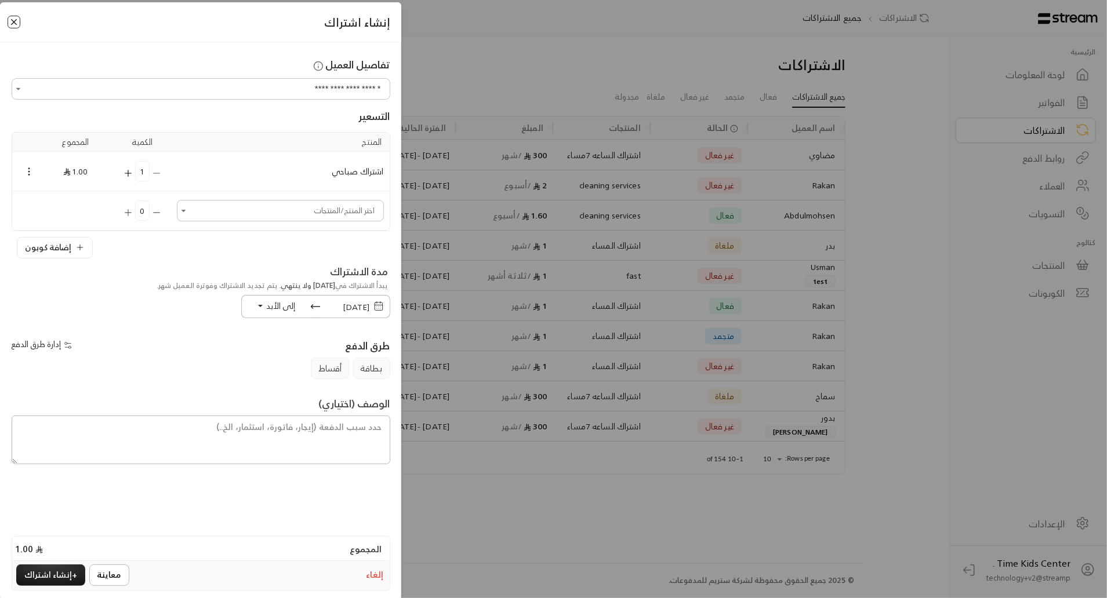
click at [15, 21] on button "Close" at bounding box center [14, 22] width 13 height 13
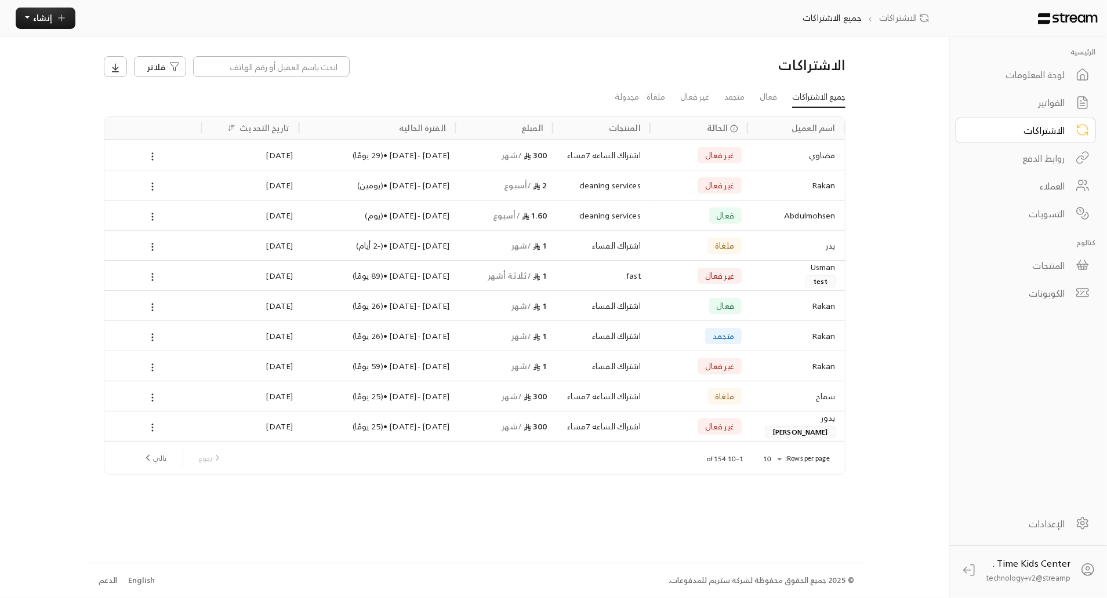
click at [1054, 182] on div "العملاء" at bounding box center [1017, 186] width 93 height 14
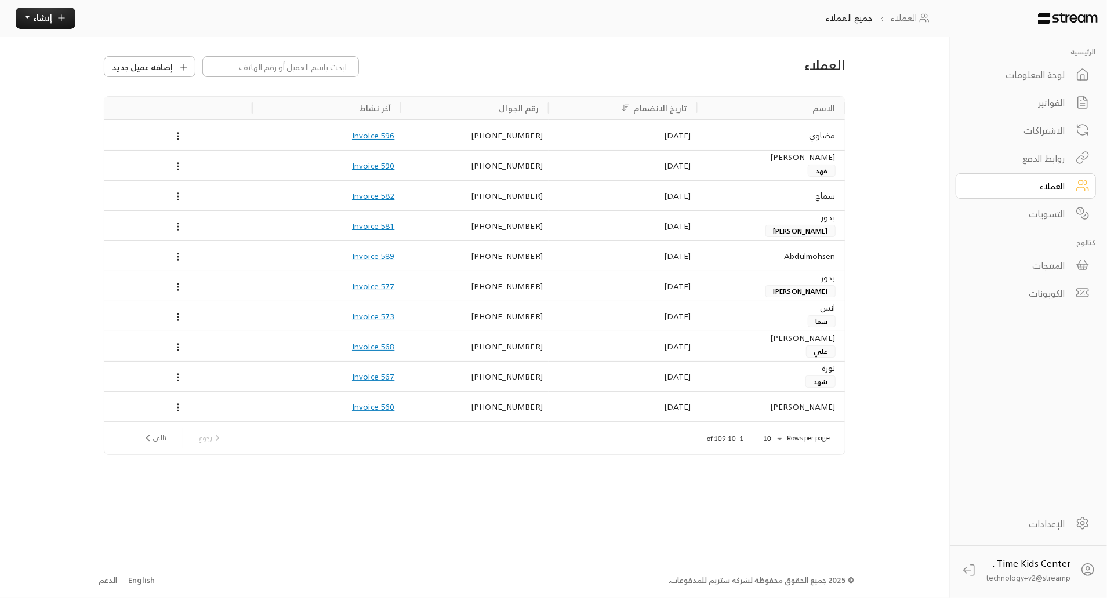
click at [1058, 107] on div "الفواتير" at bounding box center [1017, 103] width 93 height 14
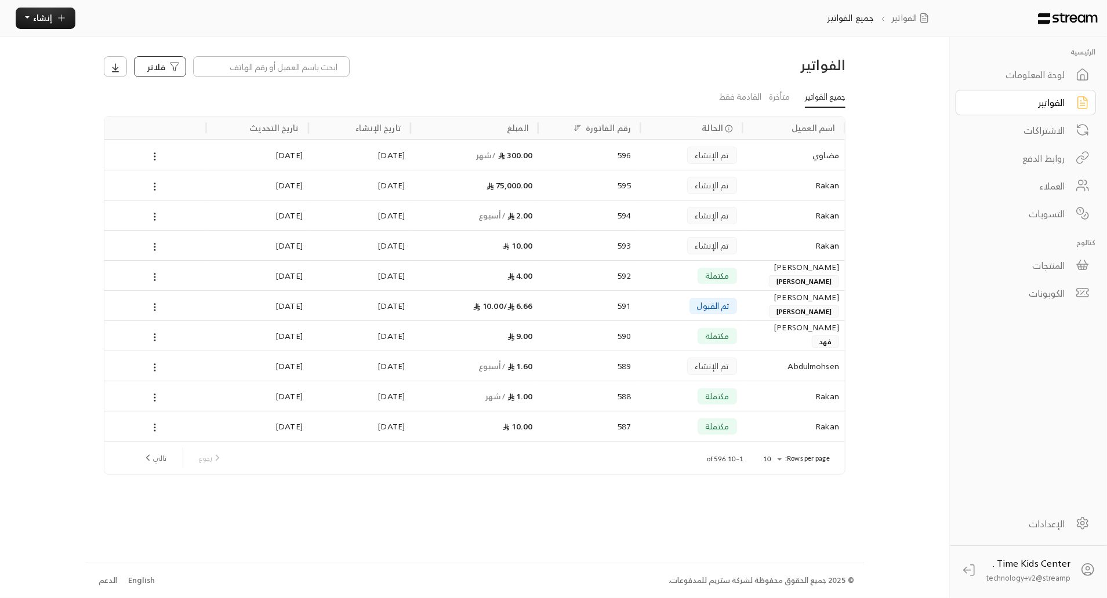
click at [166, 67] on div "فلاتر" at bounding box center [160, 67] width 51 height 12
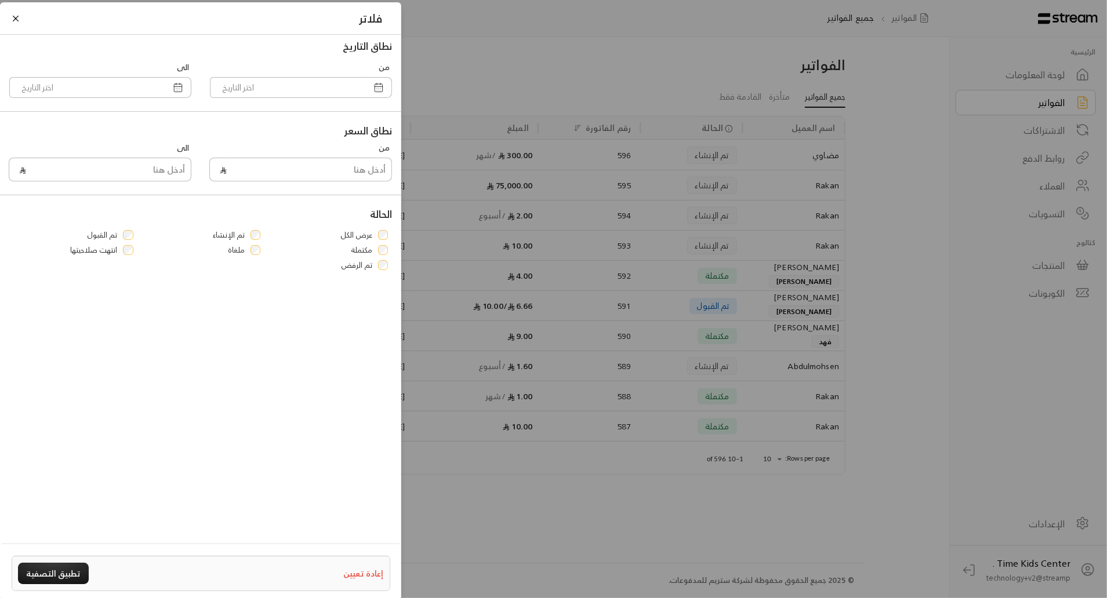
click at [249, 235] on div "تم الإنشاء" at bounding box center [201, 236] width 120 height 12
click at [19, 18] on button "Close" at bounding box center [15, 18] width 13 height 13
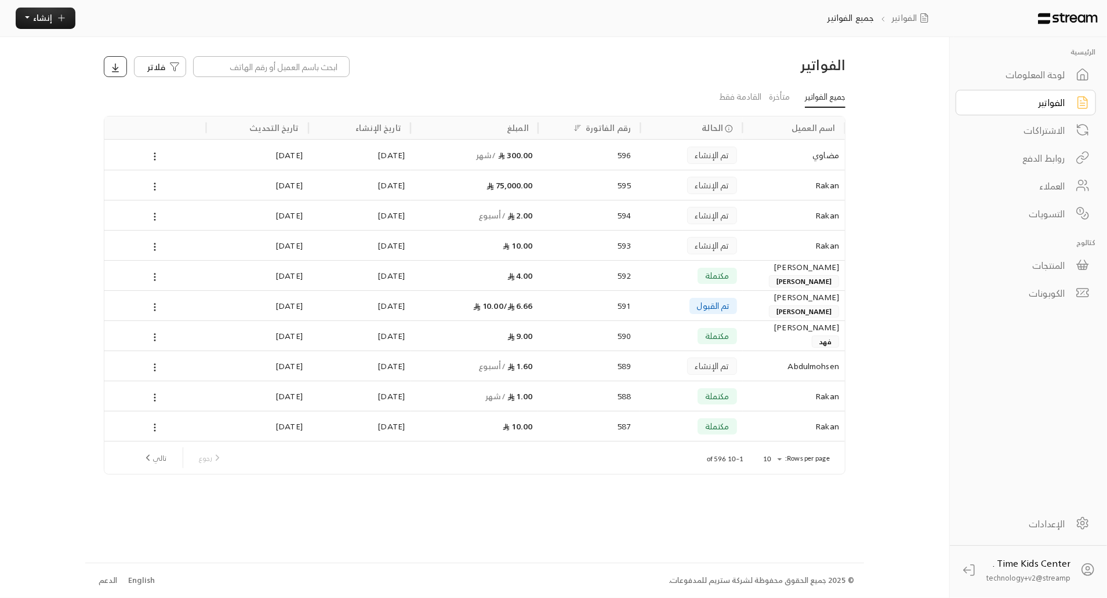
click at [117, 72] on icon at bounding box center [115, 72] width 6 height 0
click at [165, 66] on div at bounding box center [553, 299] width 1107 height 598
click at [1048, 103] on div "الفواتير" at bounding box center [1017, 103] width 93 height 14
click at [1007, 75] on div "لوحة المعلومات" at bounding box center [1017, 75] width 93 height 14
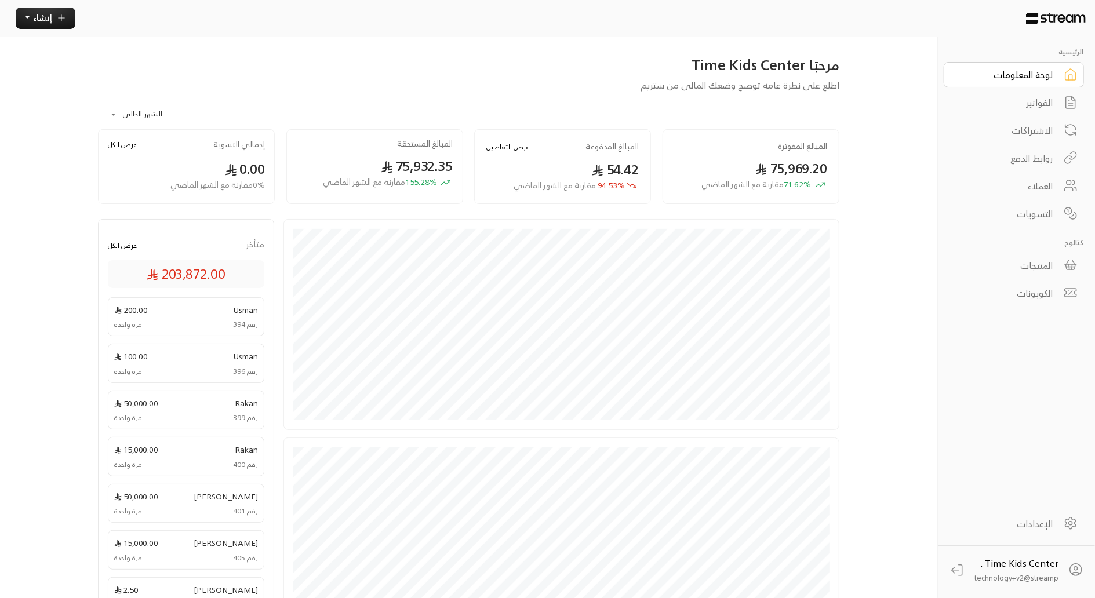
click at [126, 244] on button "عرض الكل" at bounding box center [122, 245] width 29 height 11
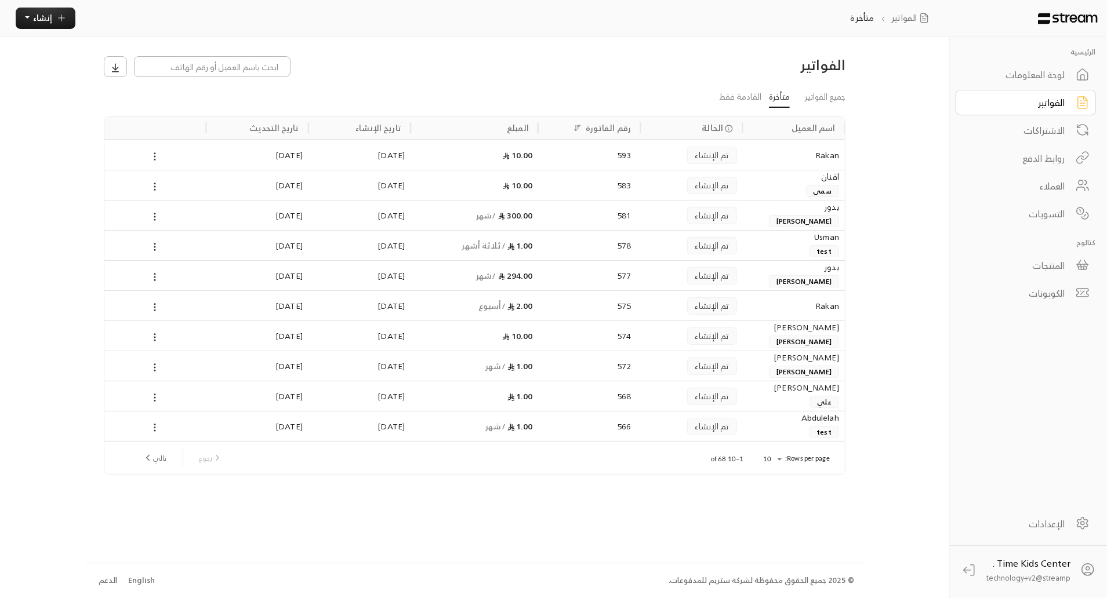
click at [612, 162] on div "593" at bounding box center [589, 155] width 84 height 30
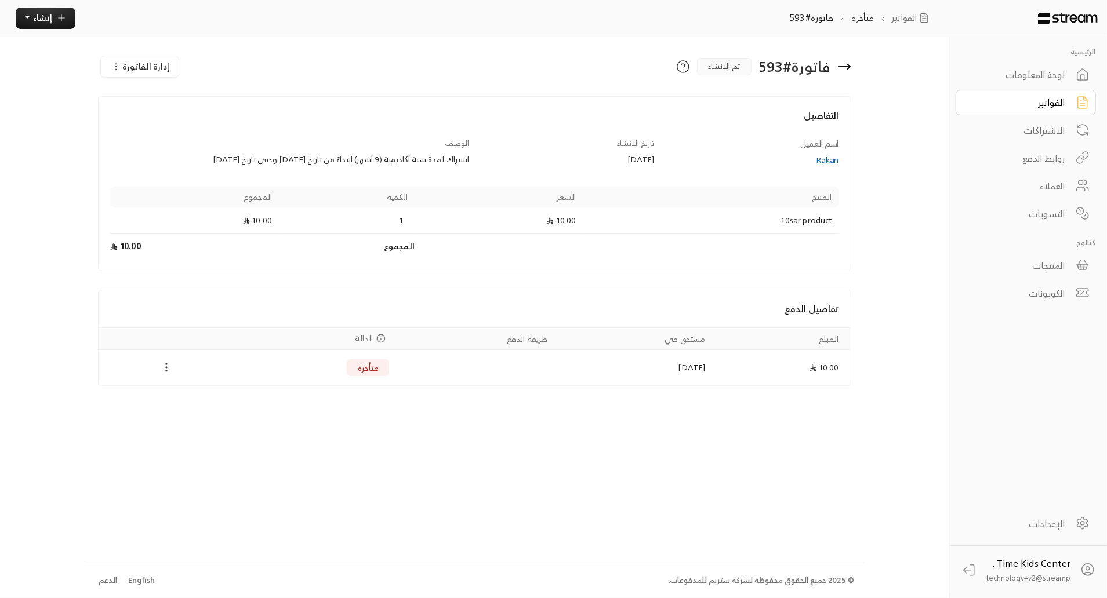
click at [166, 364] on circle "Payments" at bounding box center [166, 364] width 1 height 1
click at [171, 386] on li "تغيير الحالة الى مدفوعة" at bounding box center [209, 387] width 95 height 19
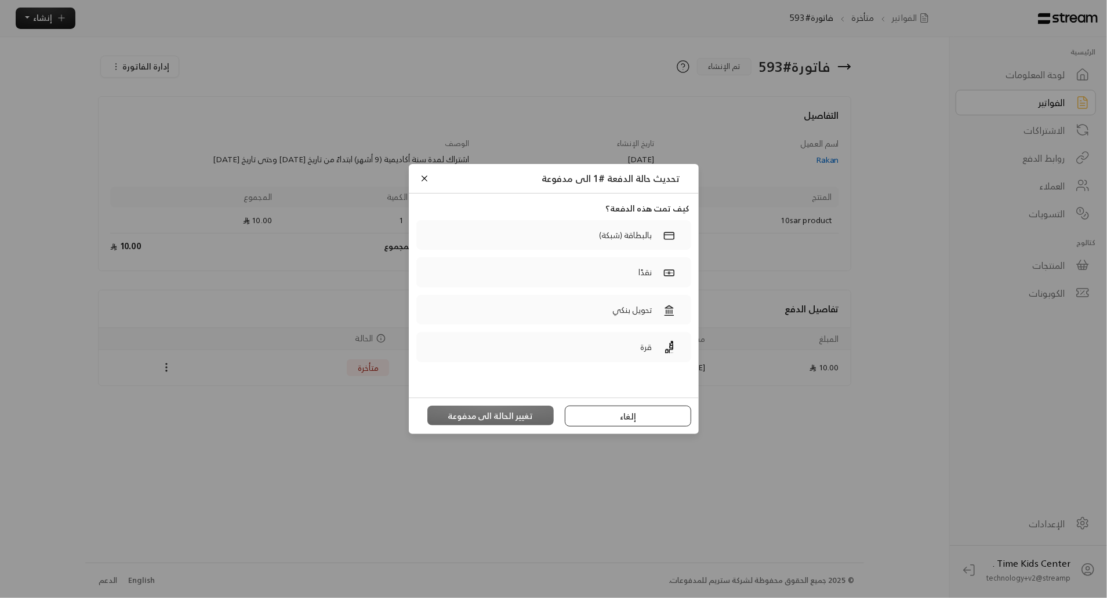
click at [594, 419] on button "إلغاء" at bounding box center [628, 416] width 126 height 21
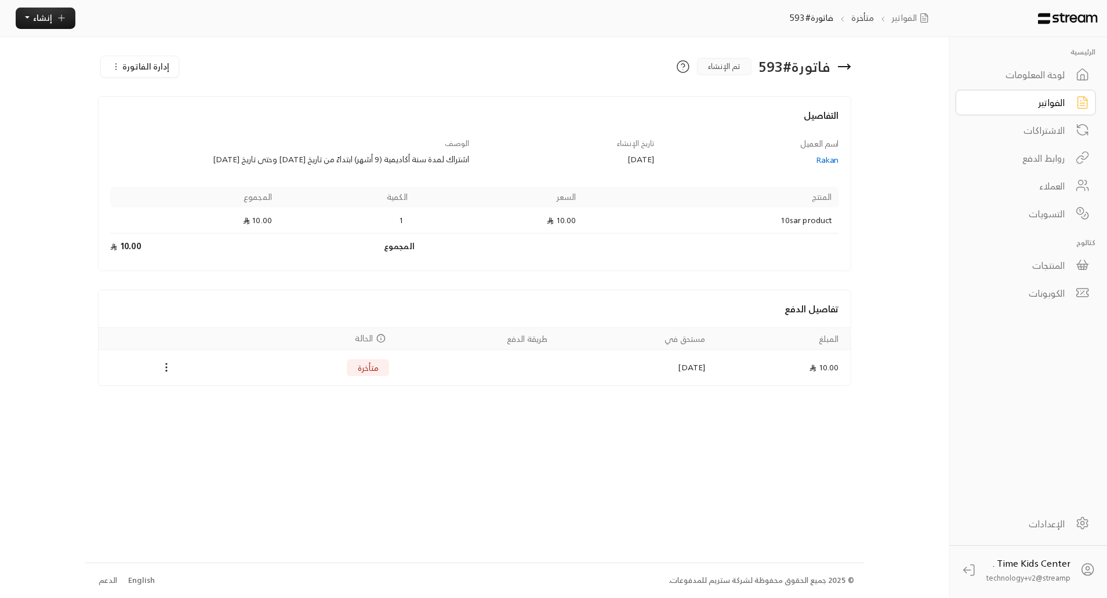
click at [1035, 519] on div "الإعدادات" at bounding box center [1017, 524] width 93 height 14
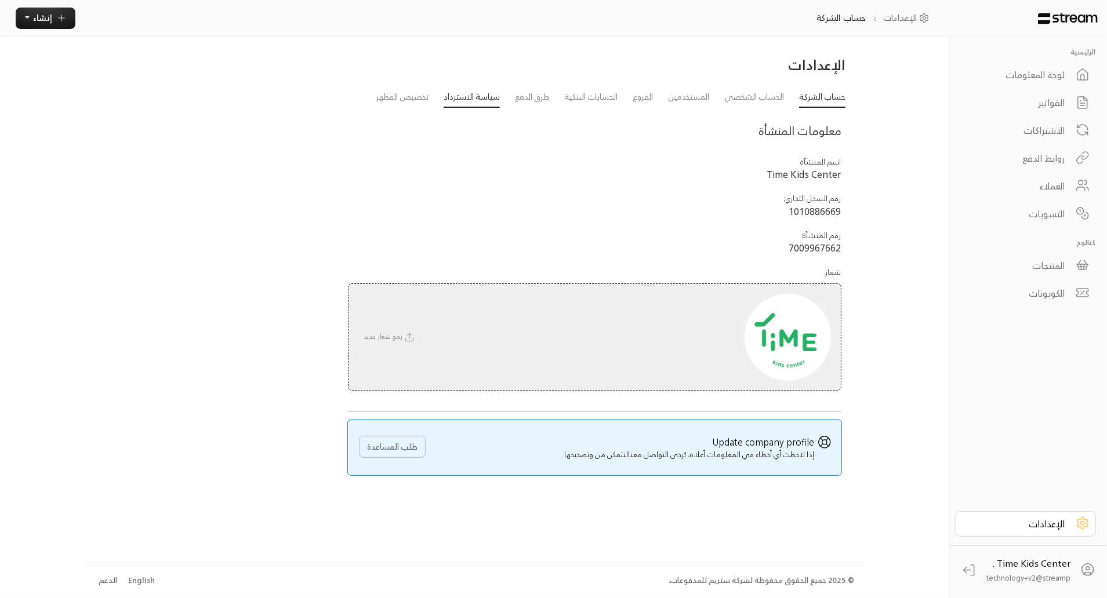
click at [484, 100] on link "سياسة الاسترداد" at bounding box center [472, 98] width 56 height 21
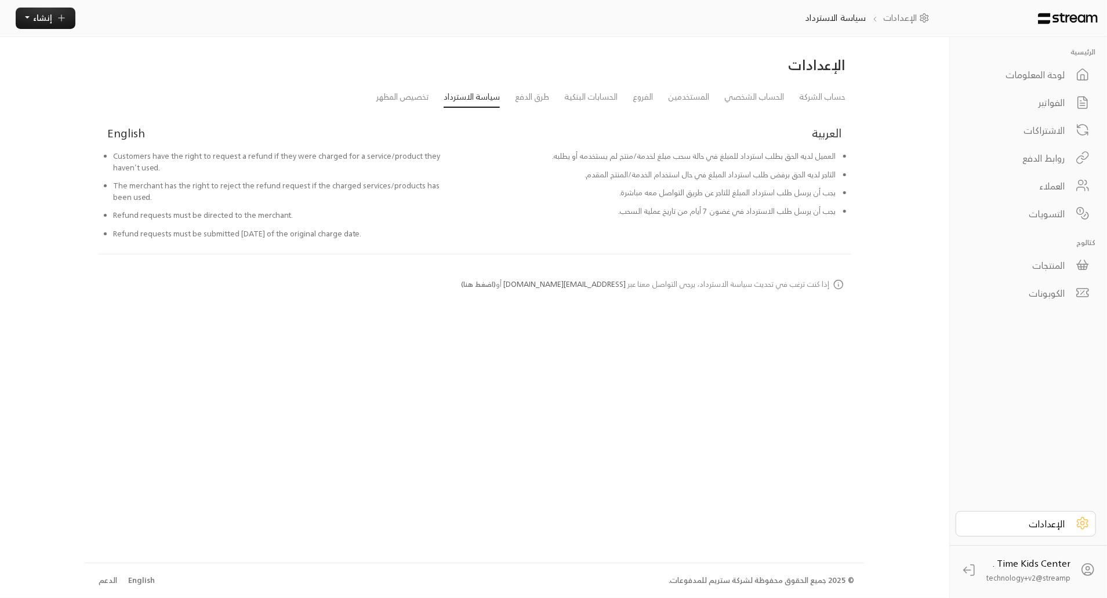
click at [1023, 108] on div "الفواتير" at bounding box center [1017, 103] width 93 height 14
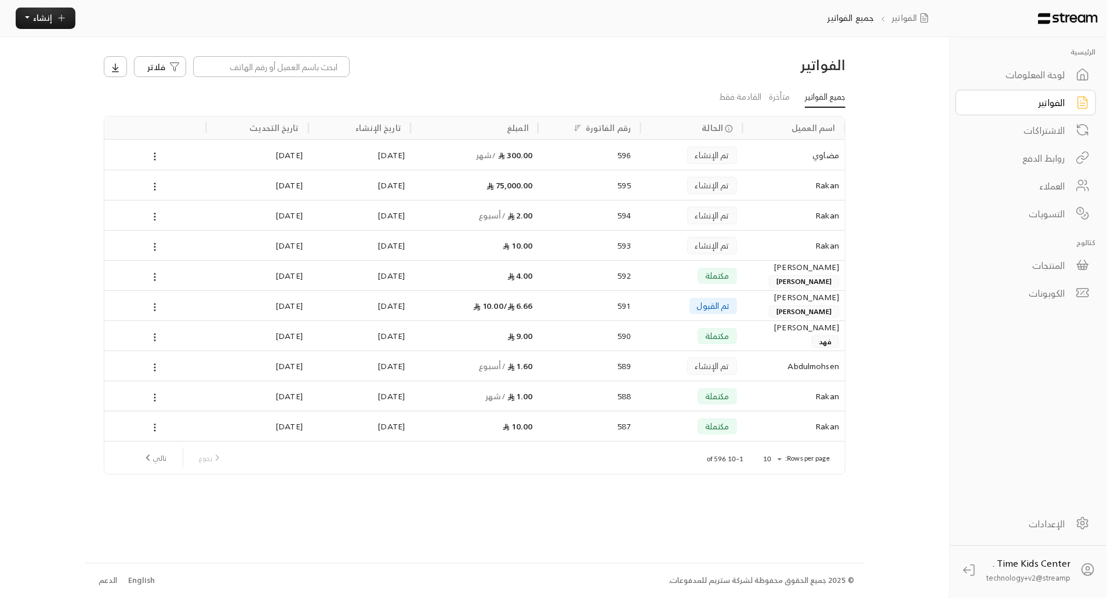
click at [773, 334] on div "[PERSON_NAME]" at bounding box center [794, 334] width 90 height 27
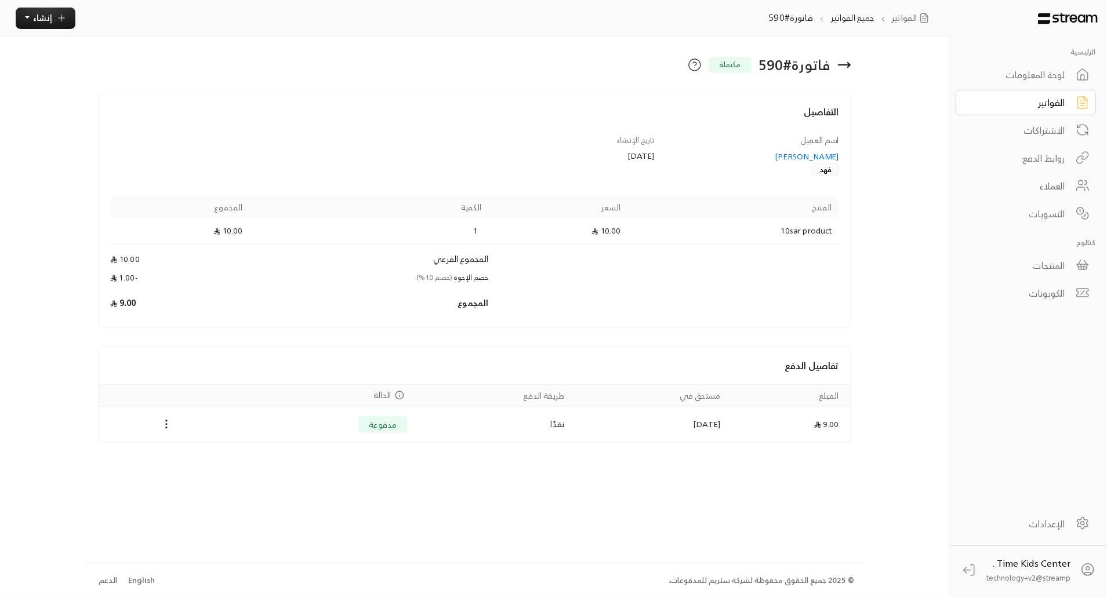
click at [826, 154] on div "[PERSON_NAME]" at bounding box center [752, 157] width 174 height 12
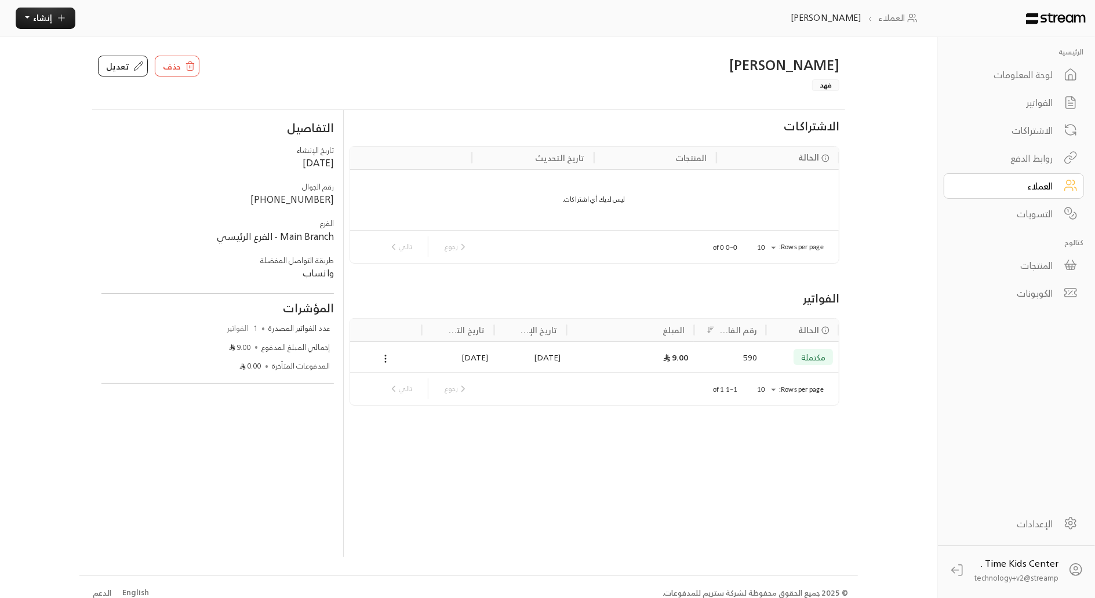
click at [681, 360] on div "9.00" at bounding box center [630, 358] width 116 height 30
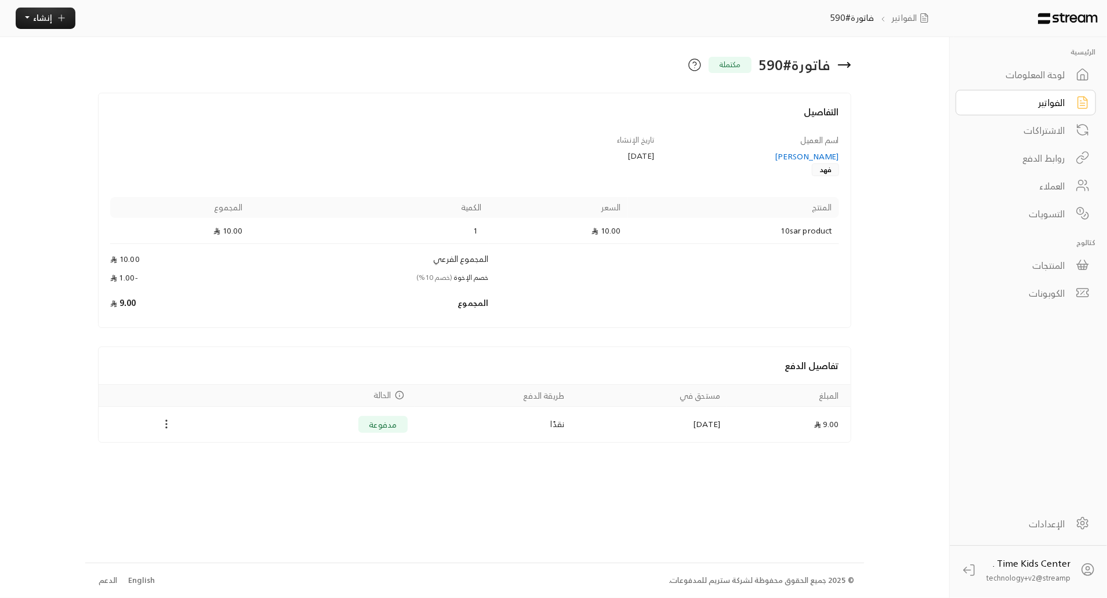
click at [169, 424] on icon "Payments" at bounding box center [167, 425] width 12 height 12
click at [1030, 75] on div at bounding box center [553, 299] width 1107 height 598
click at [1036, 108] on div "الفواتير" at bounding box center [1017, 103] width 93 height 14
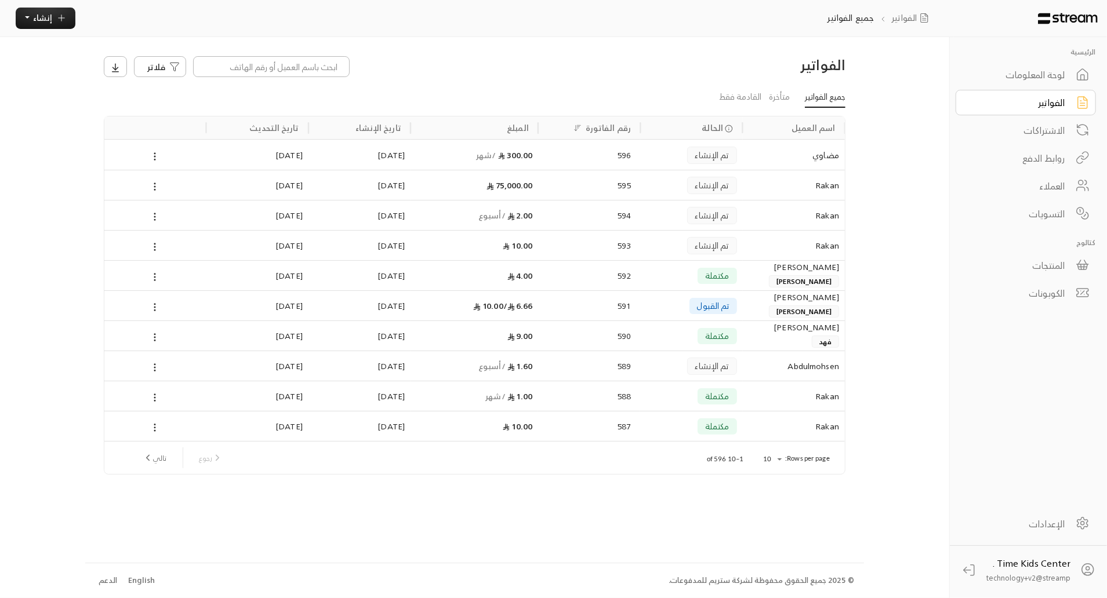
click at [787, 154] on div "مضاوي" at bounding box center [794, 155] width 90 height 30
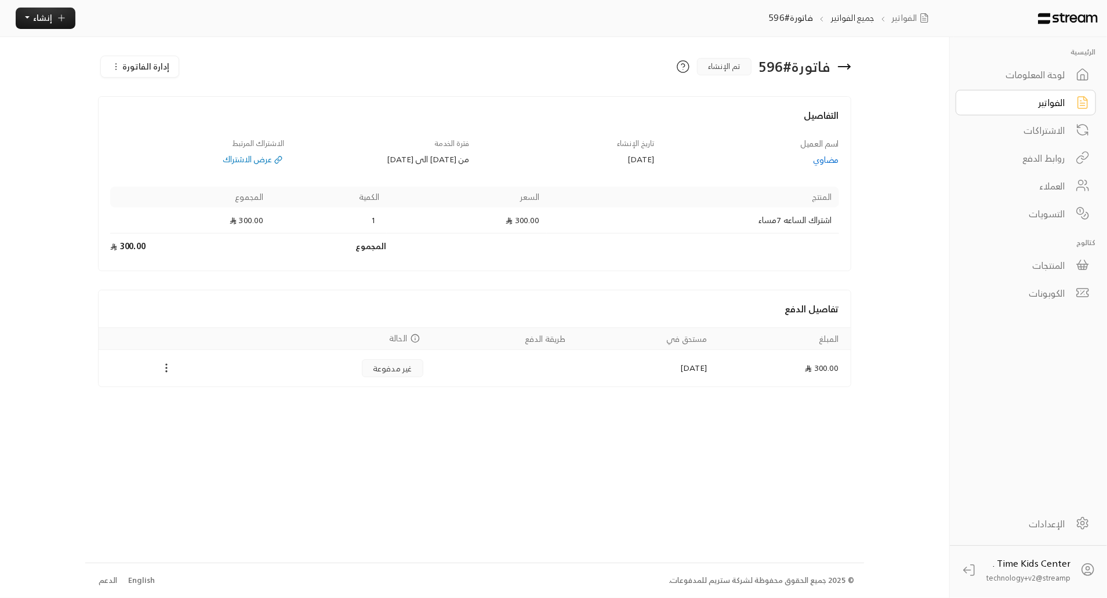
click at [168, 365] on icon "Payments" at bounding box center [167, 368] width 12 height 12
click at [168, 383] on li "تغيير الحالة الى مدفوعة" at bounding box center [209, 387] width 95 height 19
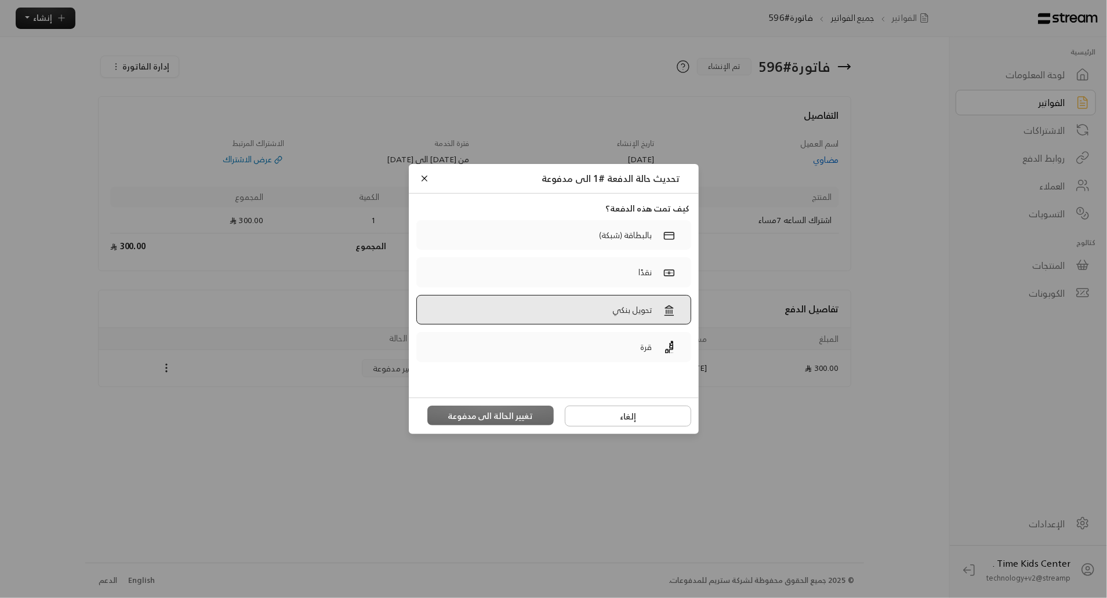
click at [481, 304] on label "تحويل بنكي" at bounding box center [553, 310] width 275 height 30
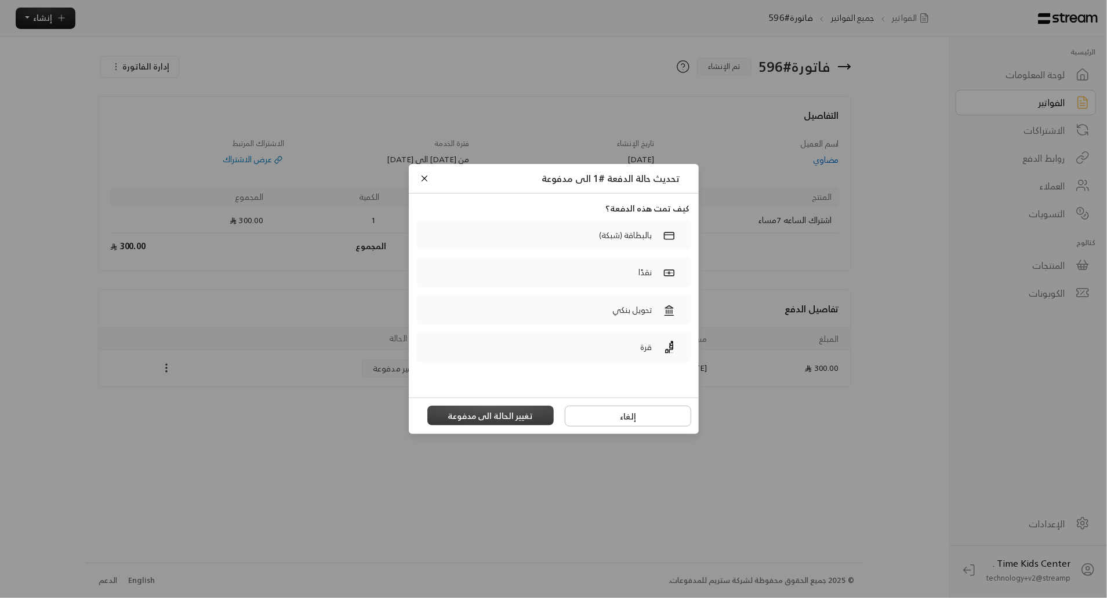
click at [464, 416] on button "تغيير الحالة الى مدفوعة" at bounding box center [490, 416] width 126 height 20
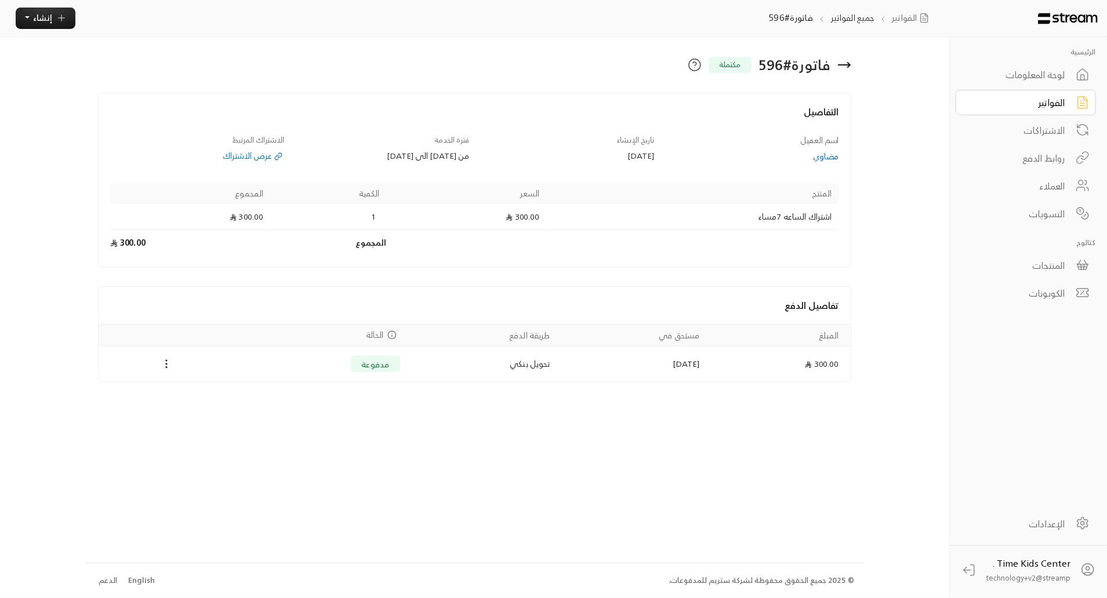
click at [251, 157] on div "عرض الاشتراك" at bounding box center [197, 156] width 174 height 12
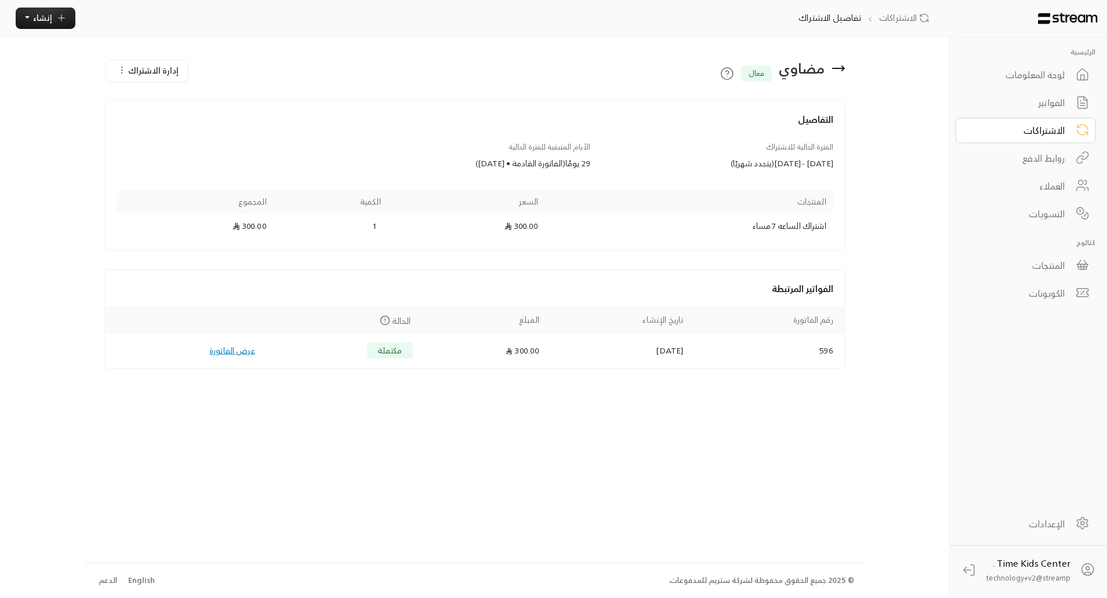
click at [129, 70] on span "إدارة الاشتراك" at bounding box center [153, 70] width 50 height 14
